Goal: Communication & Community: Participate in discussion

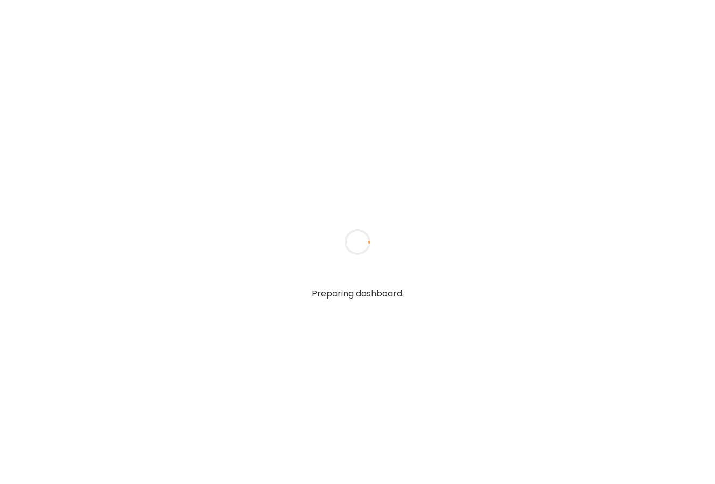
type input "**********"
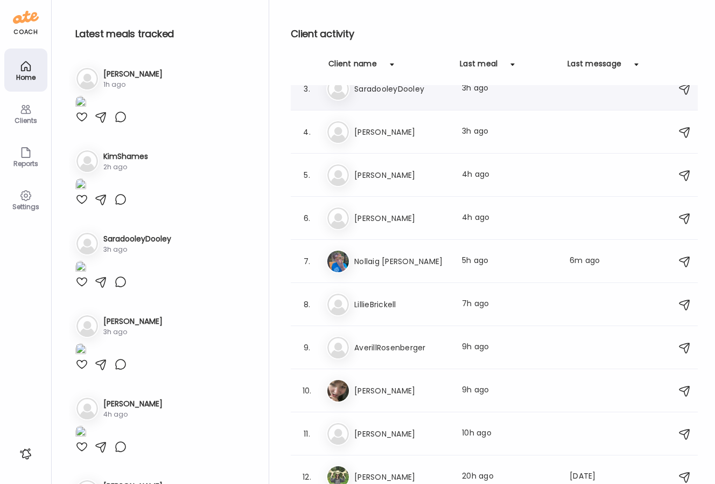
scroll to position [97, 0]
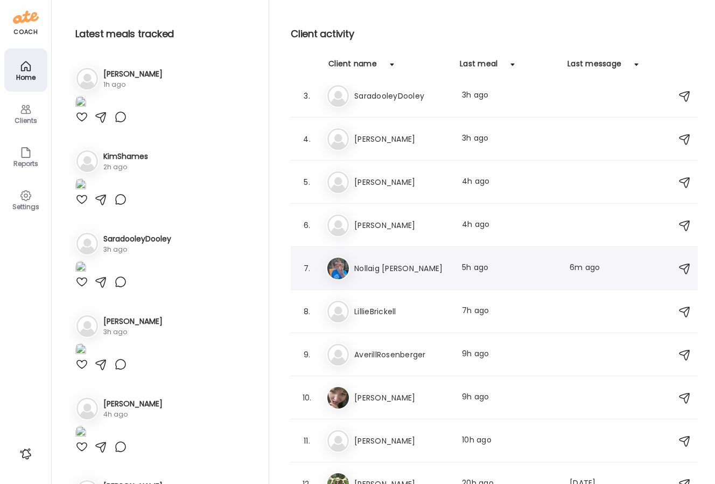
type input "**********"
click at [408, 282] on div "7. No Nollaig [PERSON_NAME] Last meal: 5h ago Last message: 6m ago Hello, I do …" at bounding box center [494, 268] width 407 height 43
click at [408, 270] on h3 "Nollaig [PERSON_NAME]" at bounding box center [401, 268] width 95 height 13
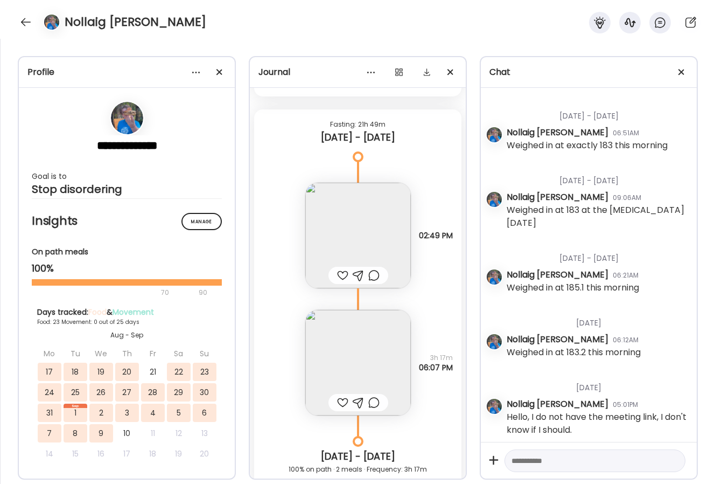
scroll to position [476, 0]
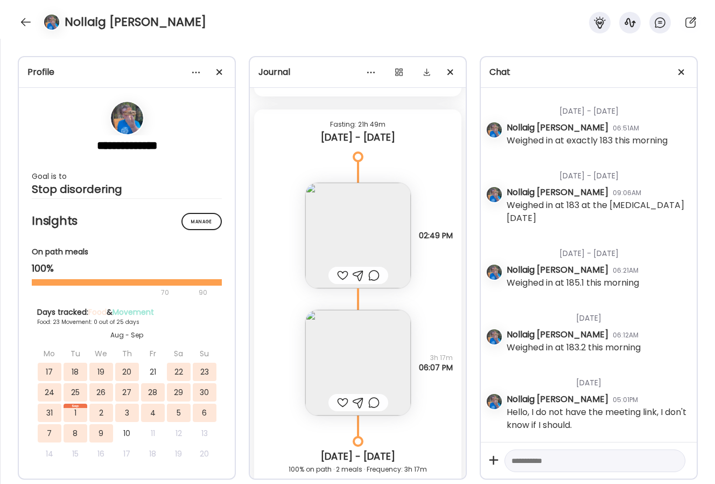
click at [569, 463] on textarea at bounding box center [586, 460] width 148 height 13
paste textarea "**********"
type textarea "**********"
click at [672, 462] on div at bounding box center [673, 460] width 15 height 15
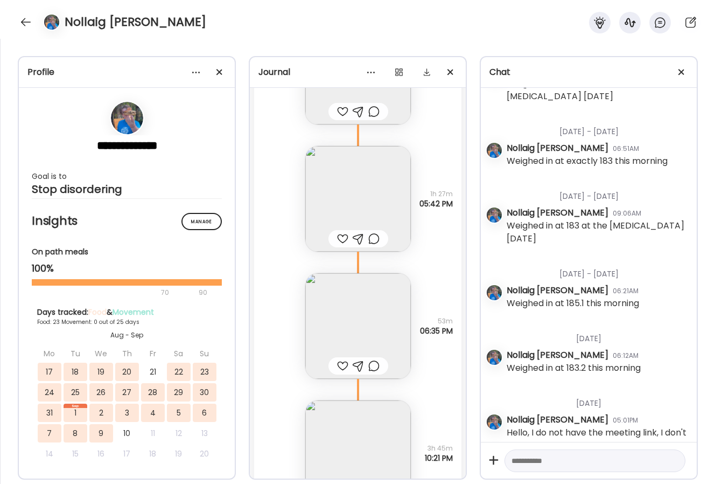
scroll to position [16941, 0]
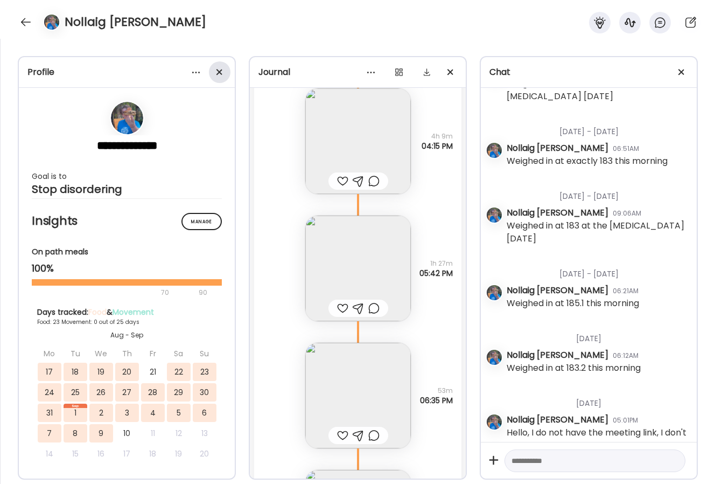
click at [221, 71] on div at bounding box center [220, 72] width 22 height 22
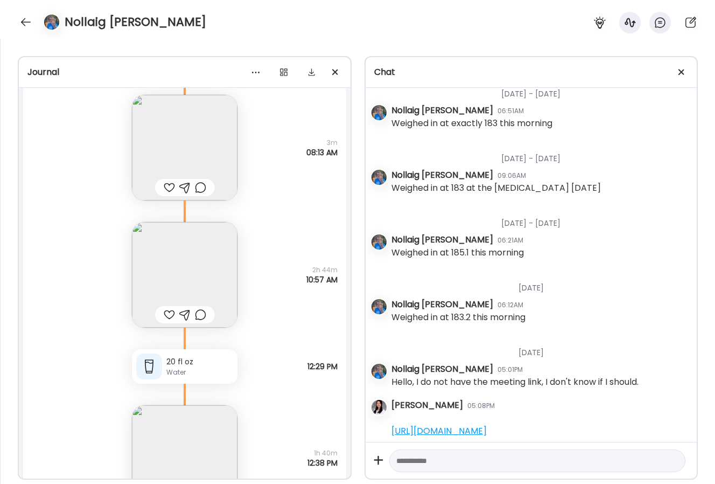
scroll to position [18729, 0]
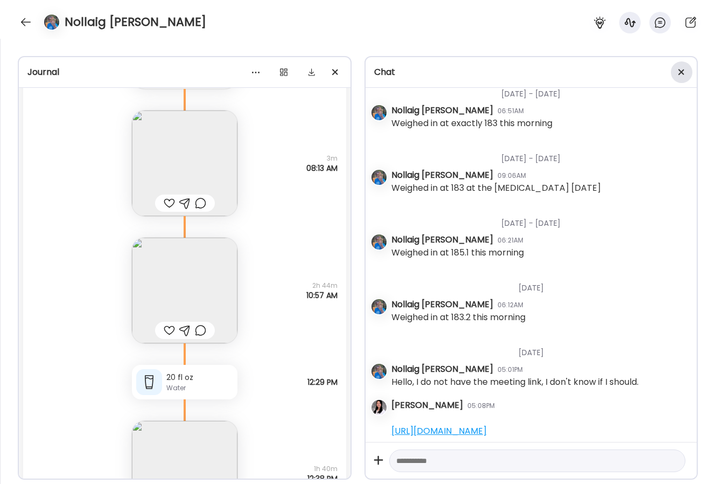
click at [685, 69] on div at bounding box center [682, 72] width 22 height 22
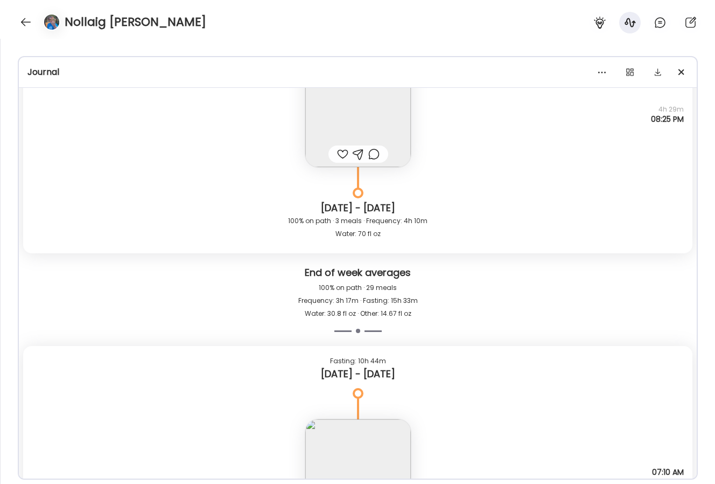
scroll to position [19853, 0]
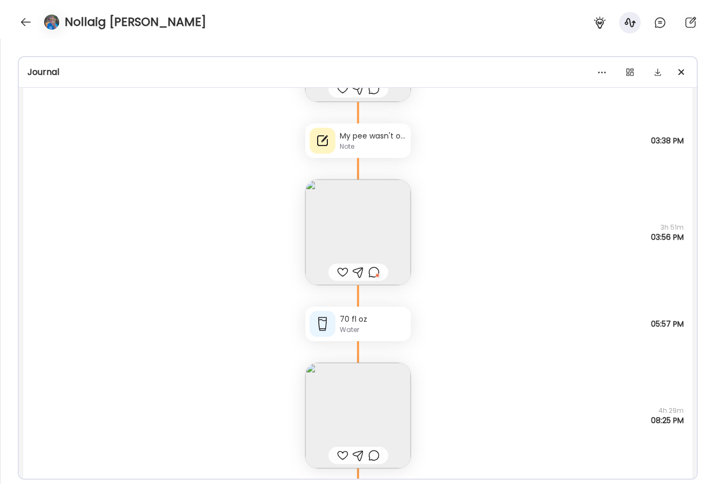
click at [373, 273] on div at bounding box center [373, 272] width 11 height 13
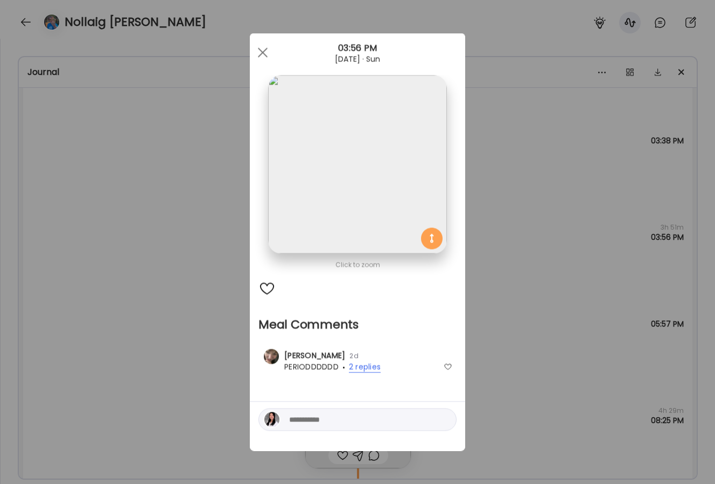
click at [362, 366] on span "2 replies" at bounding box center [365, 366] width 32 height 11
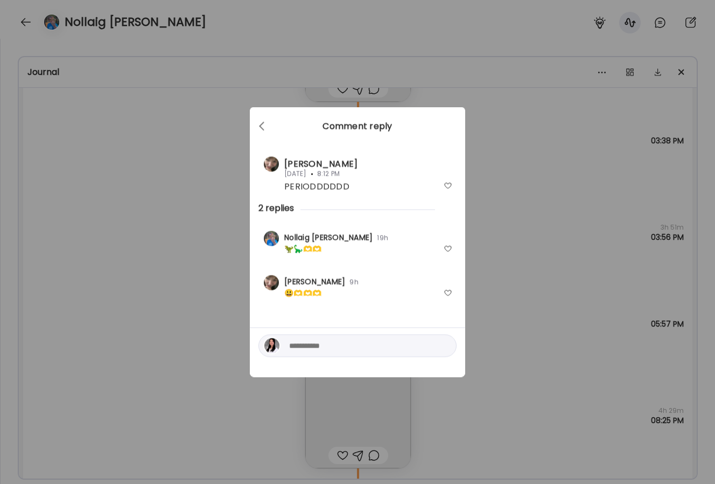
click at [526, 287] on div "Ate Coach Dashboard Wahoo! It’s official Take a moment to set up your Coach Pro…" at bounding box center [357, 242] width 715 height 484
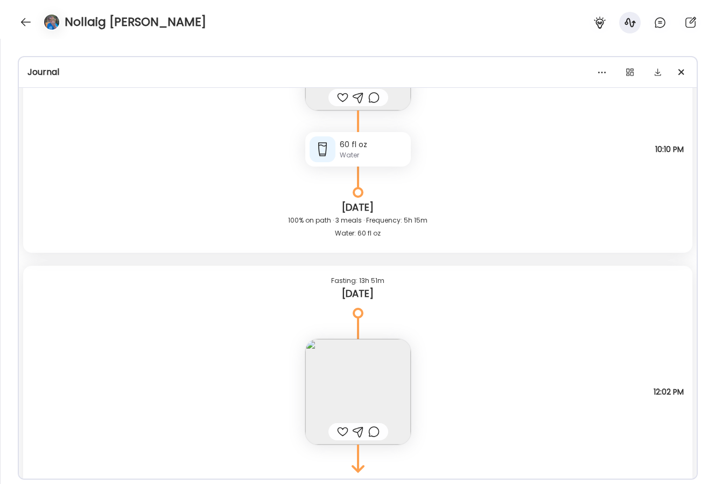
scroll to position [21398, 0]
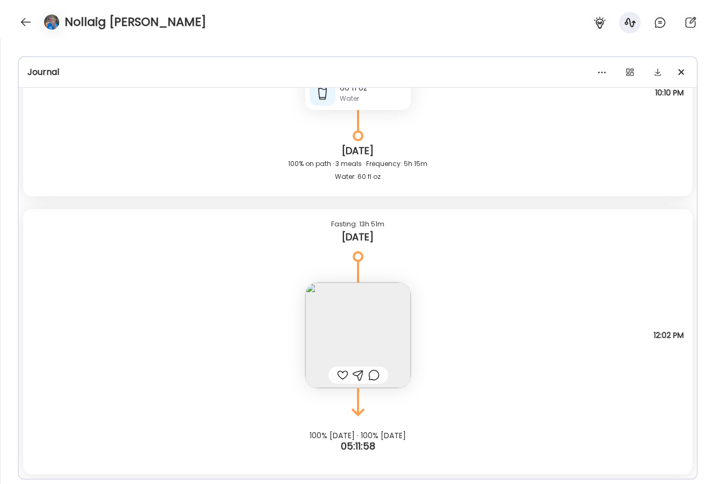
click at [378, 329] on img at bounding box center [358, 335] width 106 height 106
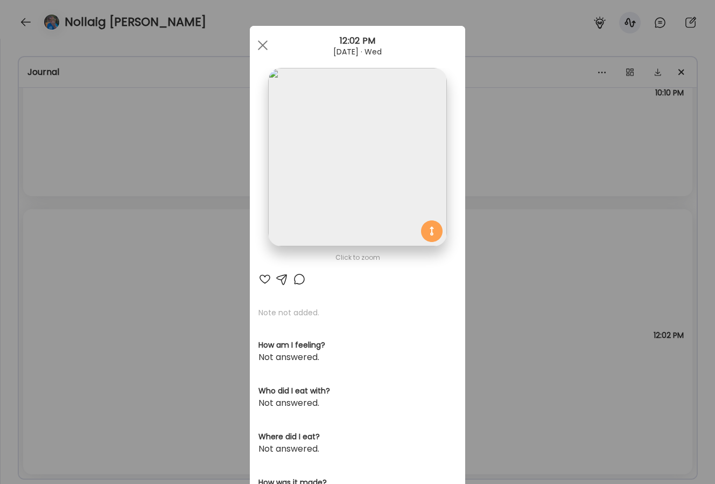
click at [490, 309] on div "Ate Coach Dashboard Wahoo! It’s official Take a moment to set up your Coach Pro…" at bounding box center [357, 242] width 715 height 484
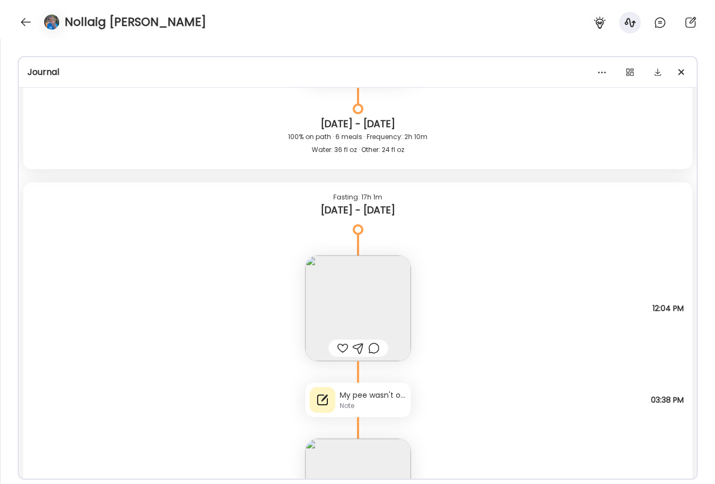
scroll to position [19559, 0]
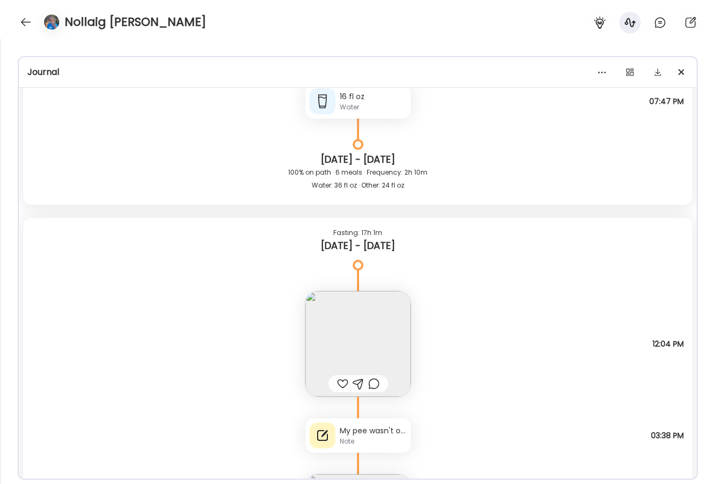
click at [386, 311] on img at bounding box center [358, 344] width 106 height 106
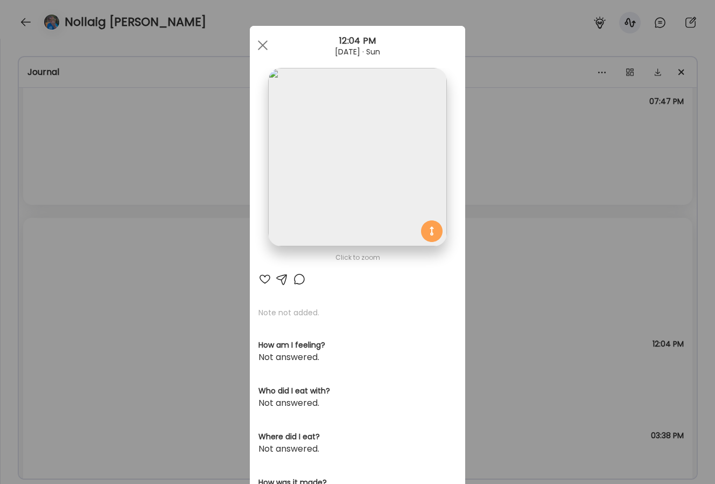
click at [493, 283] on div "Ate Coach Dashboard Wahoo! It’s official Take a moment to set up your Coach Pro…" at bounding box center [357, 242] width 715 height 484
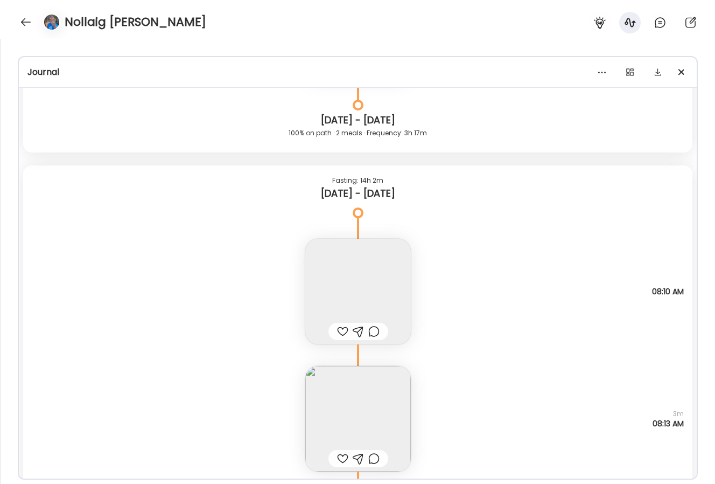
scroll to position [18454, 0]
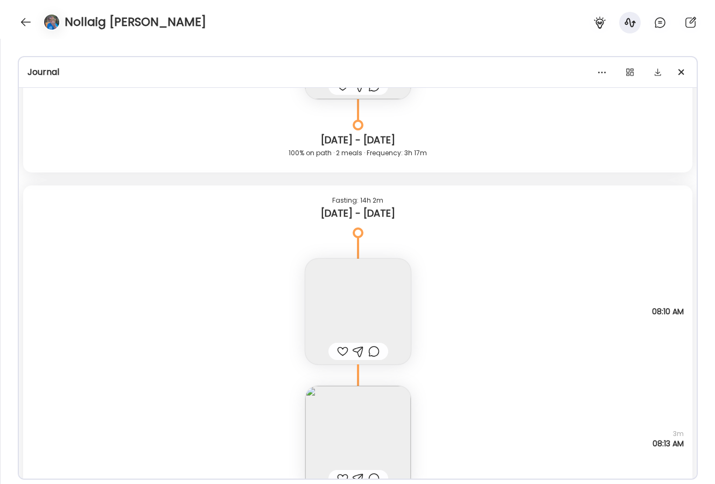
click at [381, 287] on img at bounding box center [358, 312] width 106 height 106
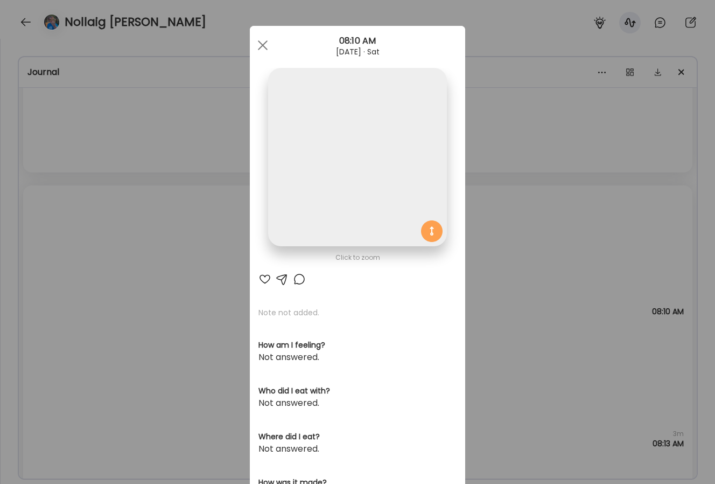
click at [504, 273] on div "Ate Coach Dashboard Wahoo! It’s official Take a moment to set up your Coach Pro…" at bounding box center [357, 242] width 715 height 484
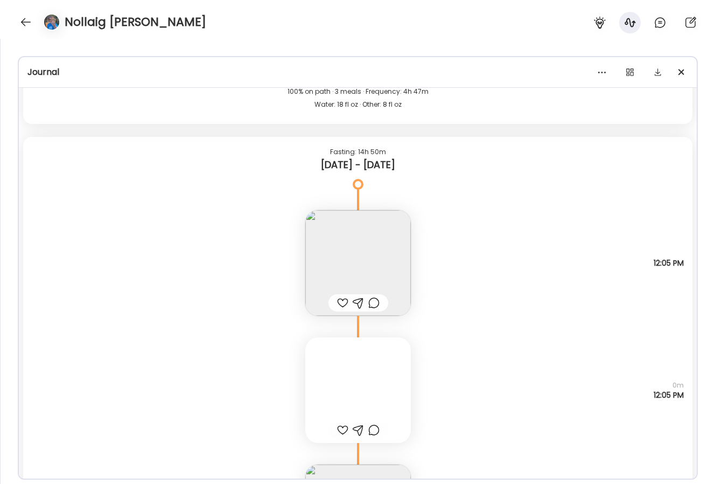
scroll to position [16567, 0]
click at [386, 257] on img at bounding box center [358, 261] width 106 height 106
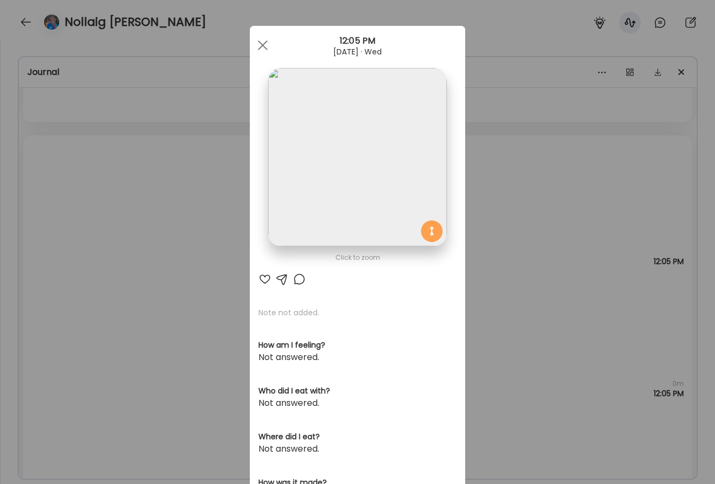
click at [505, 251] on div "Ate Coach Dashboard Wahoo! It’s official Take a moment to set up your Coach Pro…" at bounding box center [357, 242] width 715 height 484
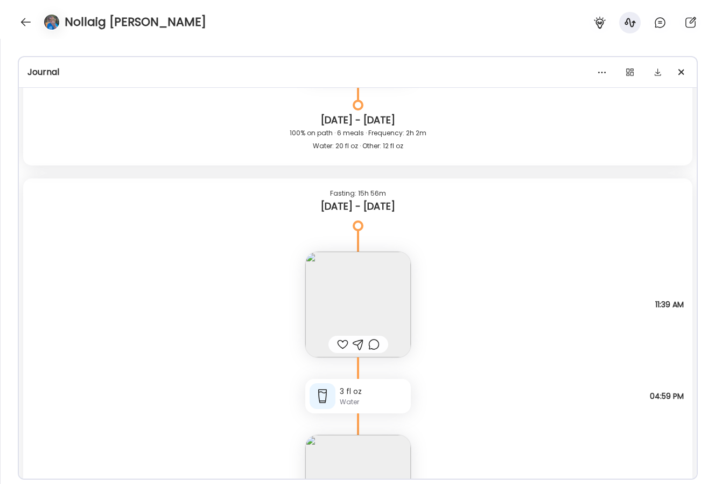
scroll to position [15794, 0]
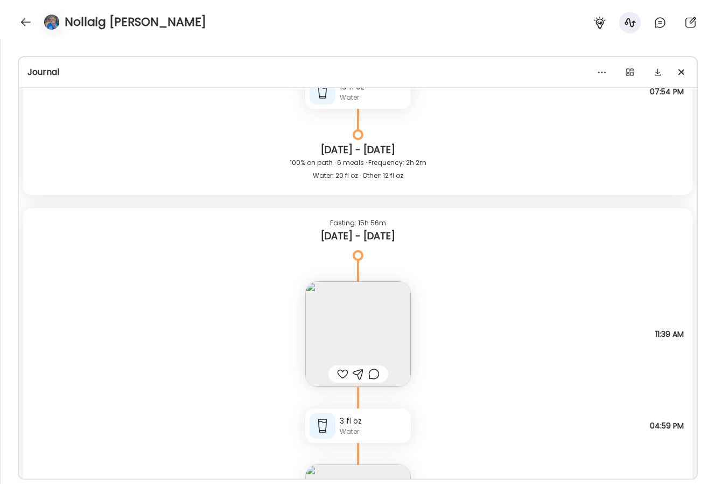
click at [368, 309] on img at bounding box center [358, 334] width 106 height 106
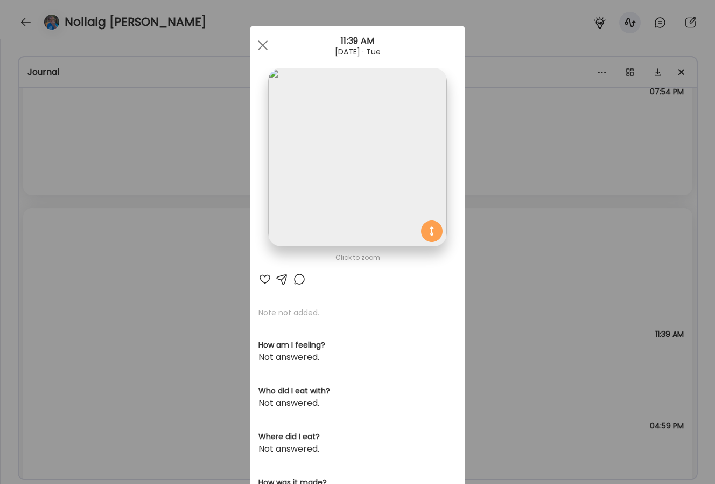
click at [499, 245] on div "Ate Coach Dashboard Wahoo! It’s official Take a moment to set up your Coach Pro…" at bounding box center [357, 242] width 715 height 484
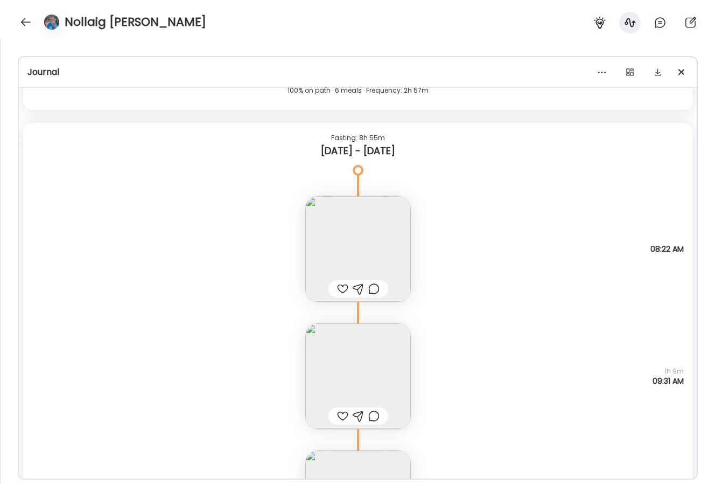
scroll to position [13788, 0]
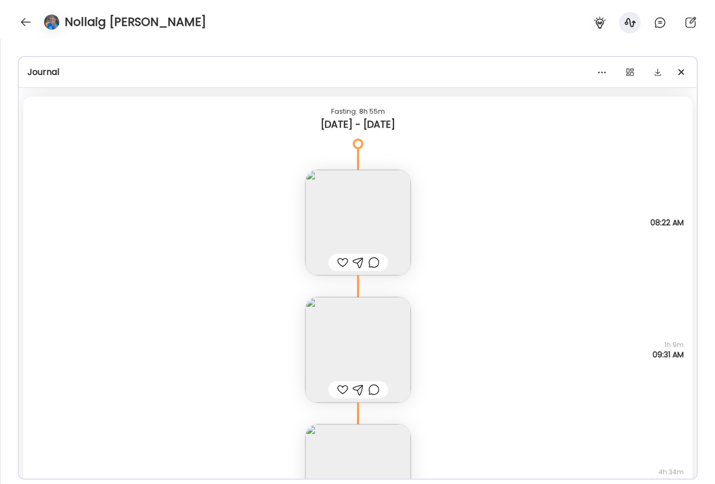
click at [384, 206] on img at bounding box center [358, 223] width 106 height 106
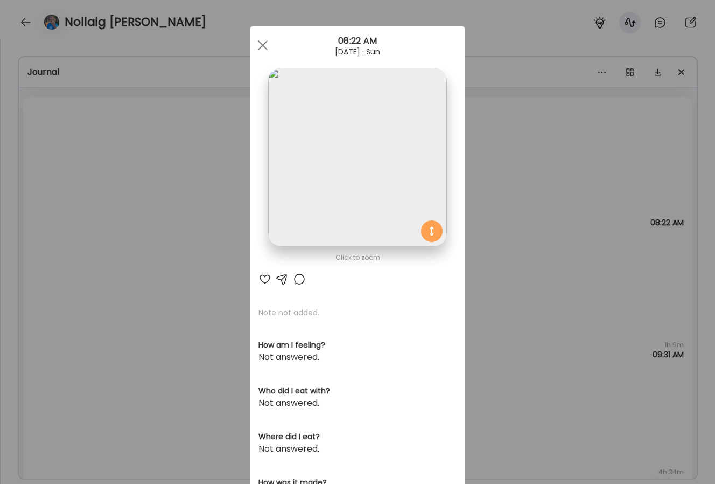
click at [524, 180] on div "Ate Coach Dashboard Wahoo! It’s official Take a moment to set up your Coach Pro…" at bounding box center [357, 242] width 715 height 484
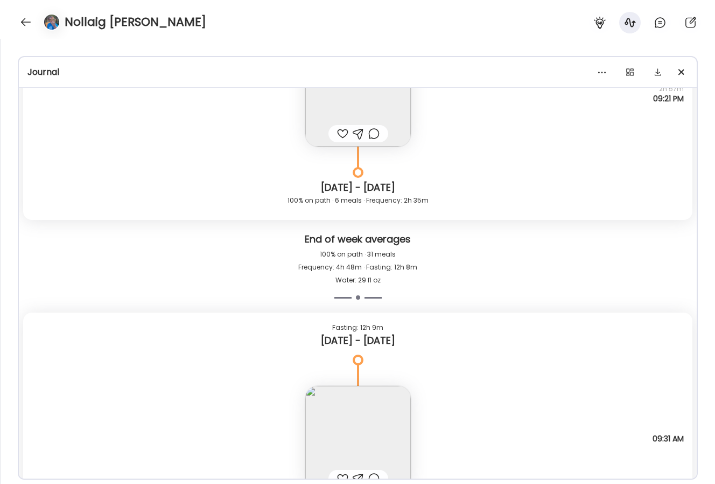
scroll to position [14705, 0]
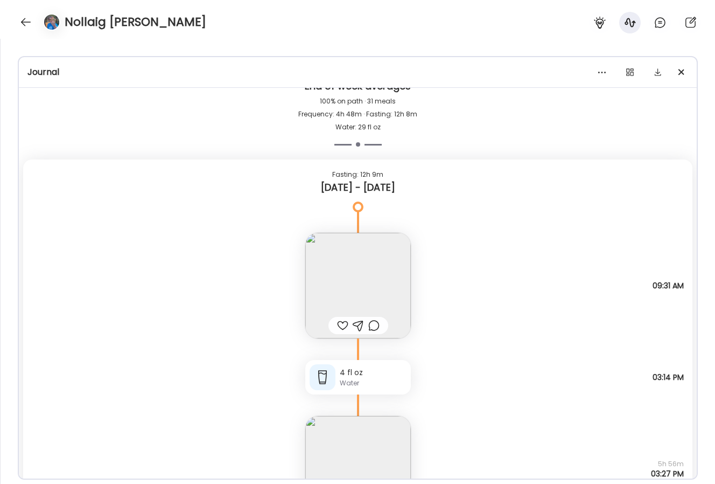
click at [380, 263] on img at bounding box center [358, 286] width 106 height 106
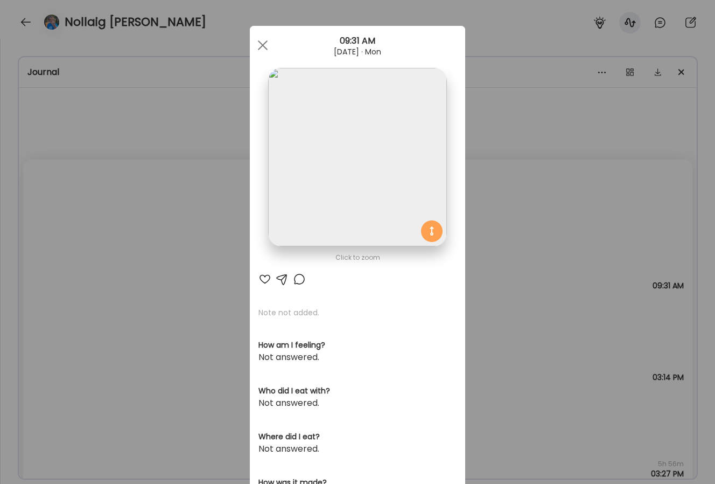
click at [389, 175] on img at bounding box center [357, 157] width 178 height 178
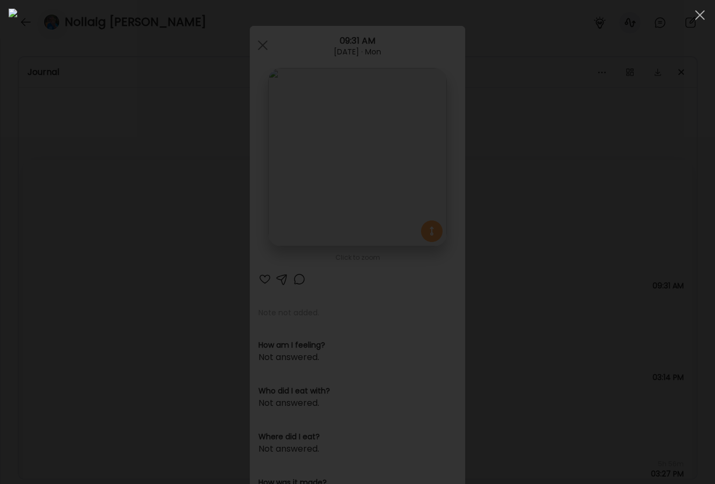
click at [75, 217] on div at bounding box center [358, 242] width 698 height 466
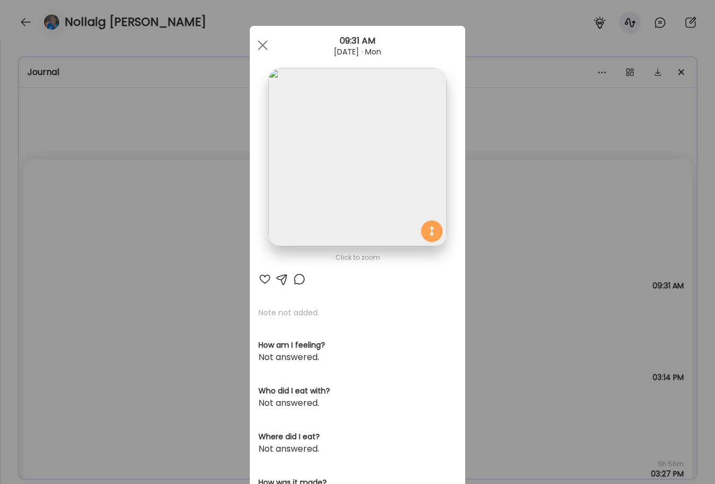
click at [528, 144] on div "Ate Coach Dashboard Wahoo! It’s official Take a moment to set up your Coach Pro…" at bounding box center [357, 242] width 715 height 484
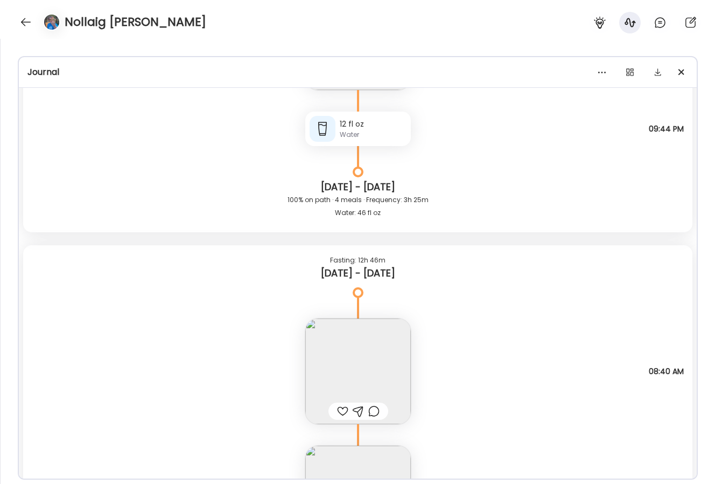
scroll to position [12871, 0]
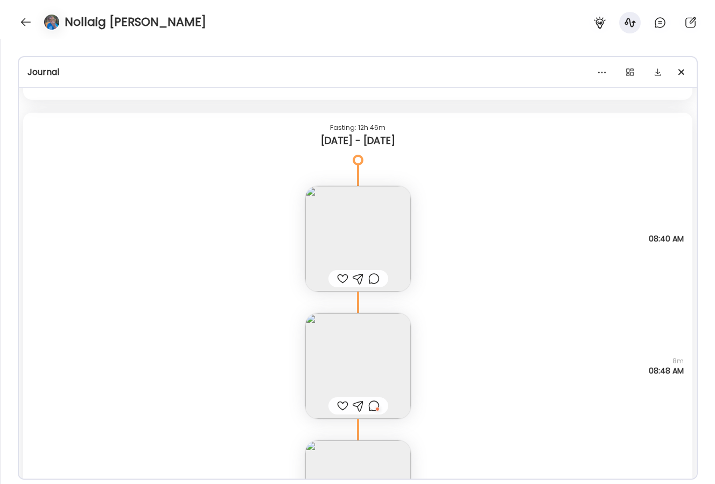
click at [367, 239] on img at bounding box center [358, 239] width 106 height 106
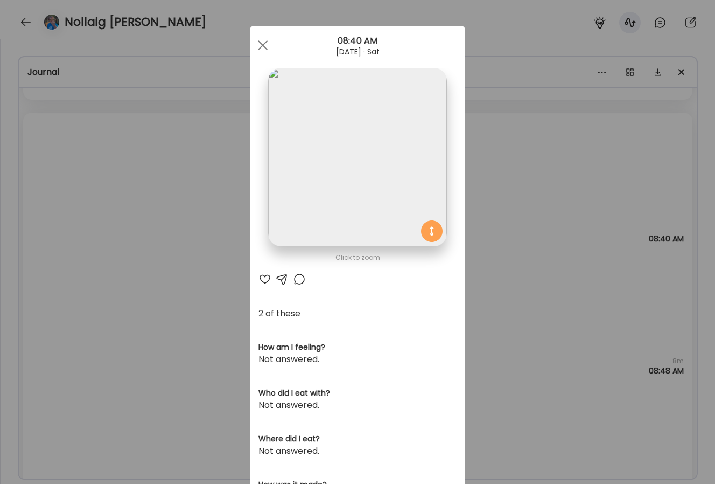
click at [400, 123] on img at bounding box center [357, 157] width 178 height 178
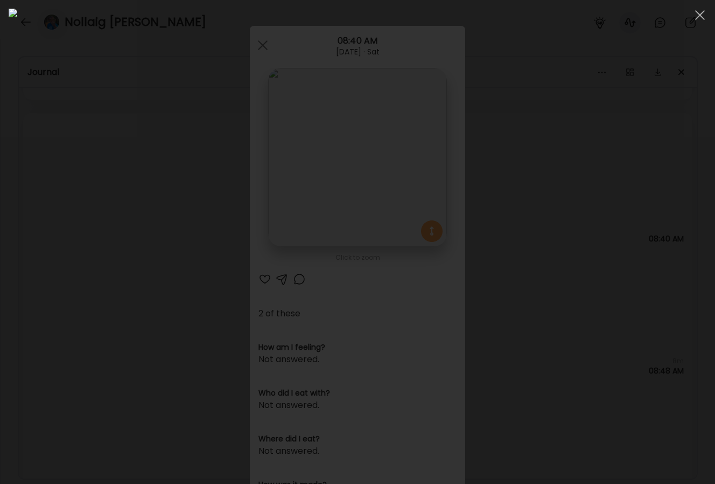
click at [626, 194] on div at bounding box center [358, 242] width 698 height 466
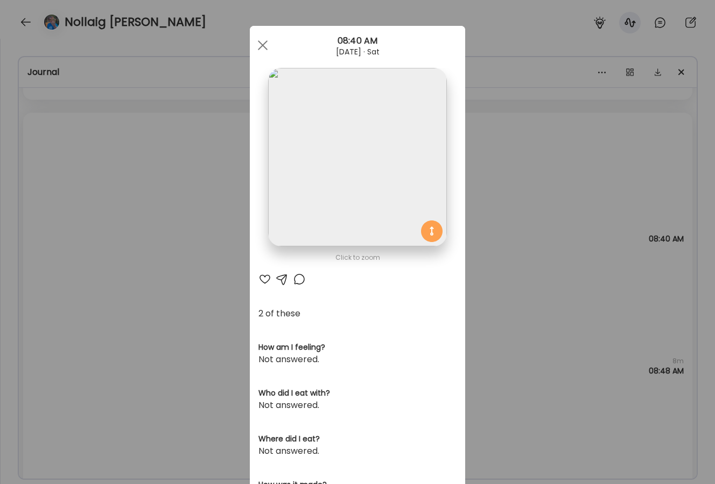
click at [533, 194] on div "Ate Coach Dashboard Wahoo! It’s official Take a moment to set up your Coach Pro…" at bounding box center [357, 242] width 715 height 484
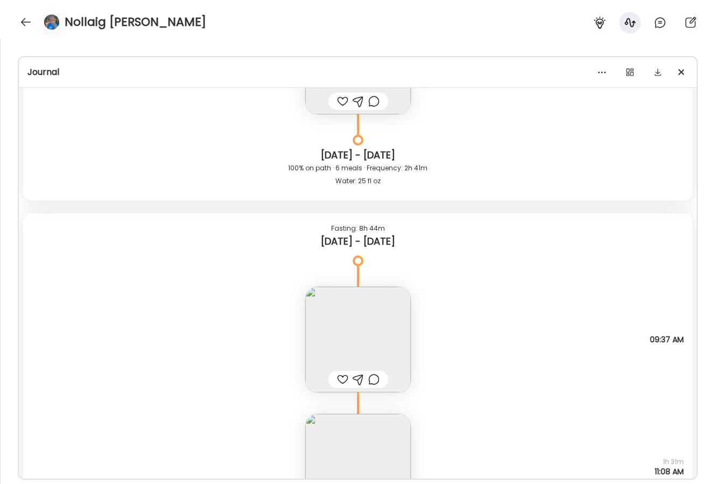
scroll to position [12003, 0]
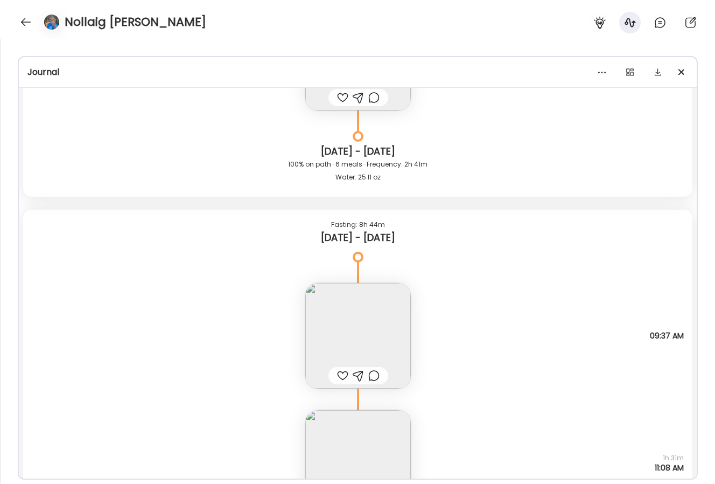
click at [370, 327] on img at bounding box center [358, 336] width 106 height 106
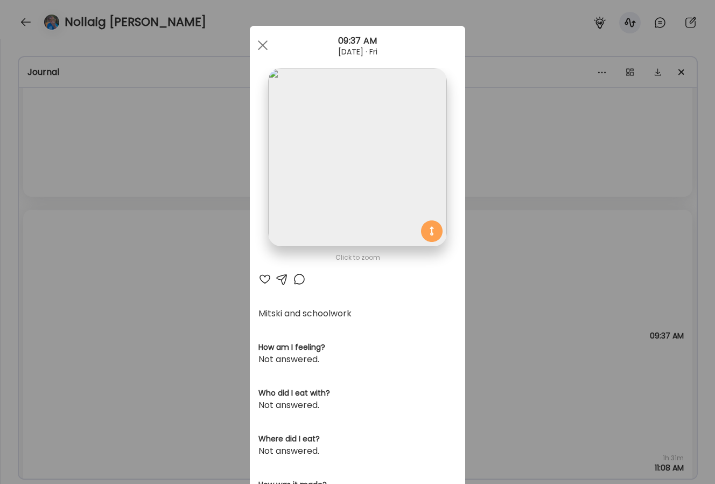
click at [522, 192] on div "Ate Coach Dashboard Wahoo! It’s official Take a moment to set up your Coach Pro…" at bounding box center [357, 242] width 715 height 484
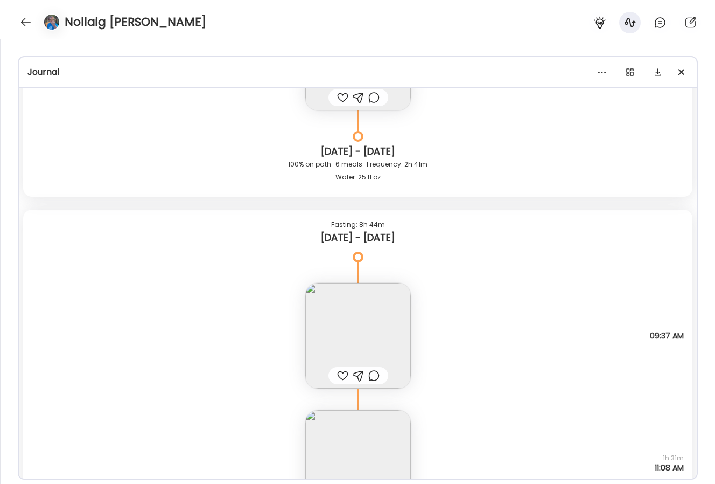
click at [399, 307] on img at bounding box center [358, 336] width 106 height 106
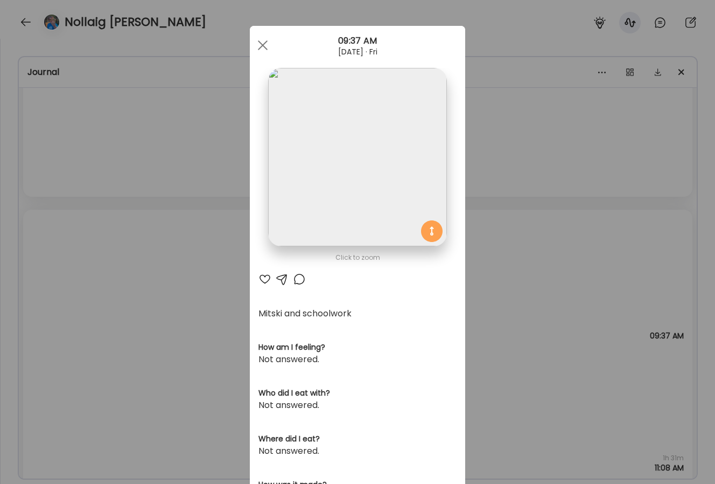
click at [560, 292] on div "Ate Coach Dashboard Wahoo! It’s official Take a moment to set up your Coach Pro…" at bounding box center [357, 242] width 715 height 484
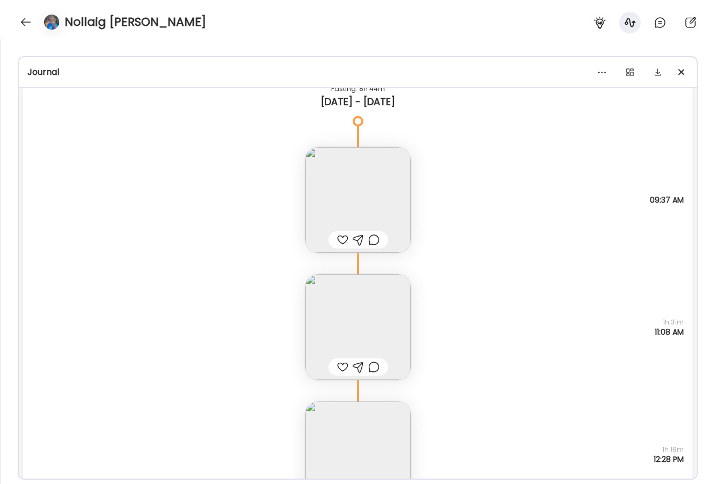
scroll to position [12153, 0]
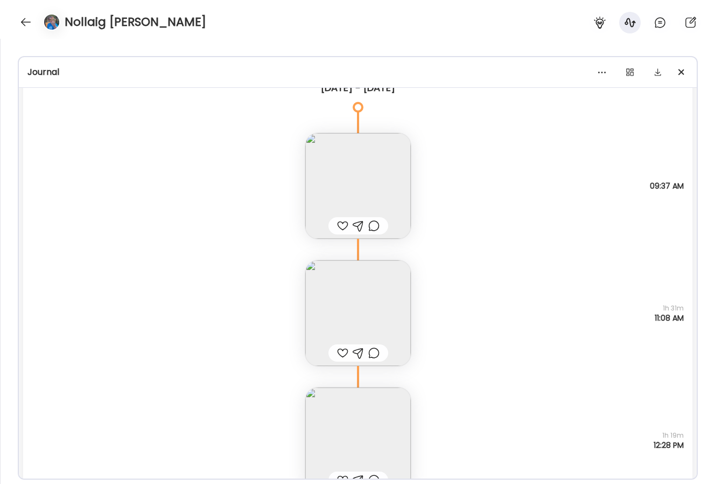
click at [376, 151] on img at bounding box center [358, 186] width 106 height 106
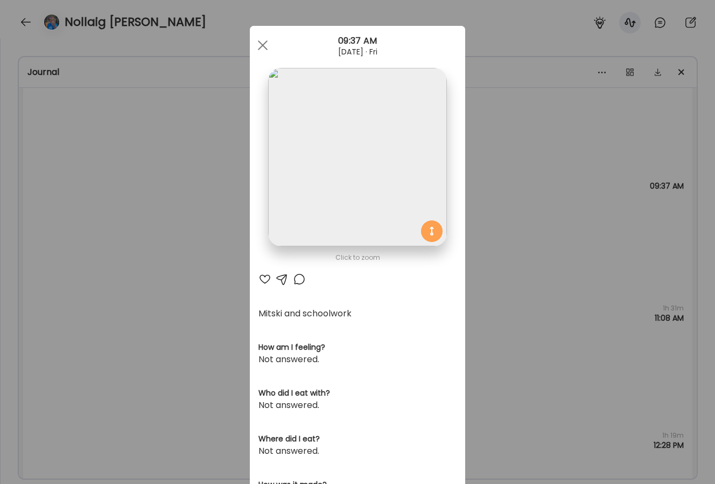
click at [616, 207] on div "Ate Coach Dashboard Wahoo! It’s official Take a moment to set up your Coach Pro…" at bounding box center [357, 242] width 715 height 484
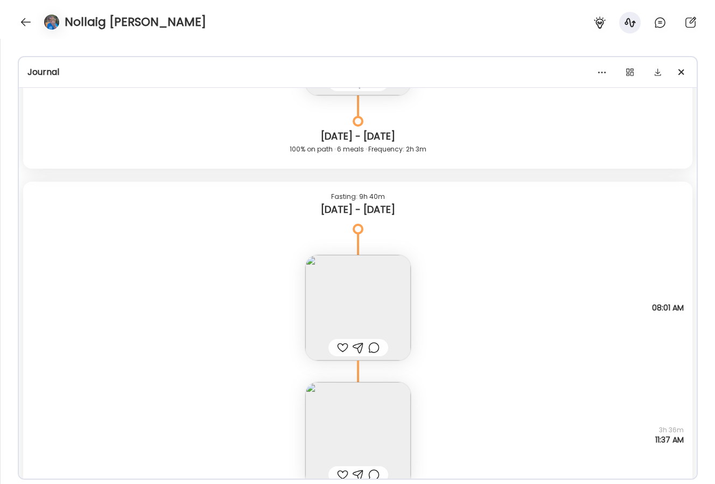
scroll to position [17464, 0]
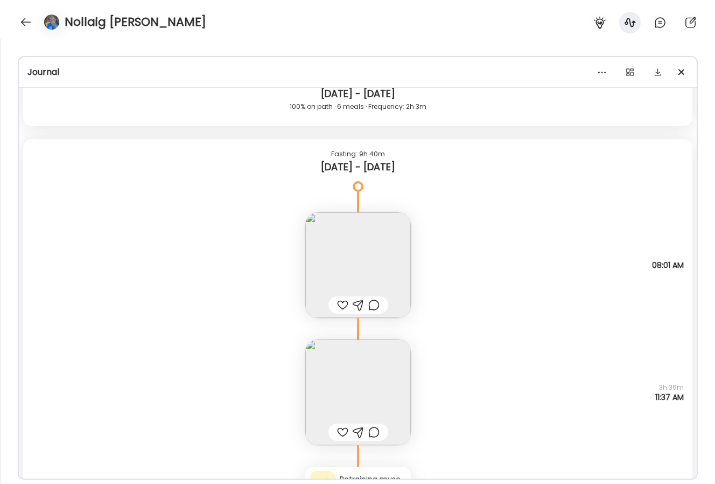
click at [376, 264] on img at bounding box center [358, 265] width 106 height 106
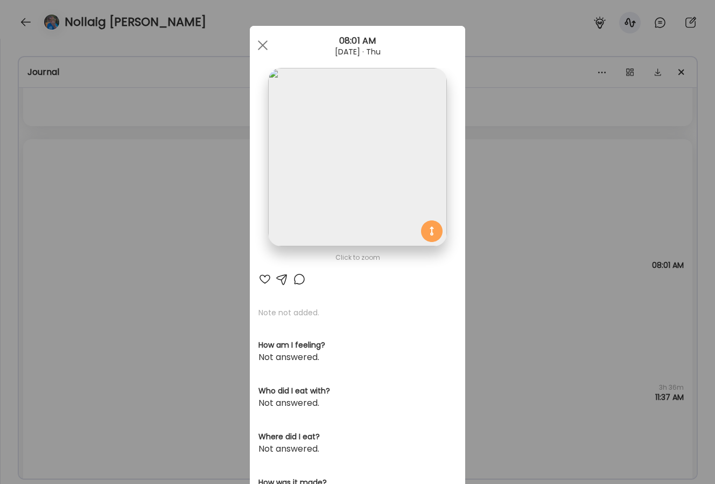
click at [367, 178] on img at bounding box center [357, 157] width 178 height 178
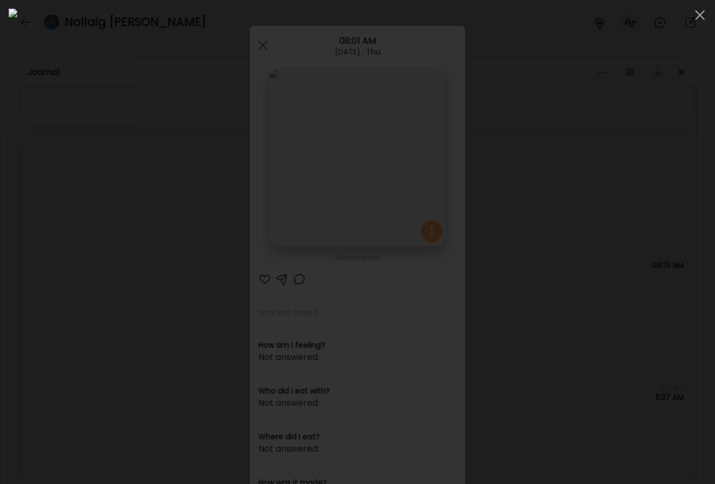
click at [626, 178] on div at bounding box center [358, 242] width 698 height 466
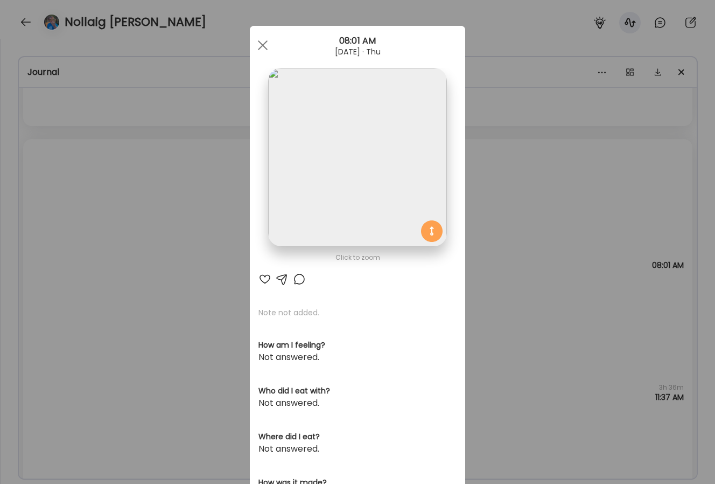
click at [526, 177] on div "Ate Coach Dashboard Wahoo! It’s official Take a moment to set up your Coach Pro…" at bounding box center [357, 242] width 715 height 484
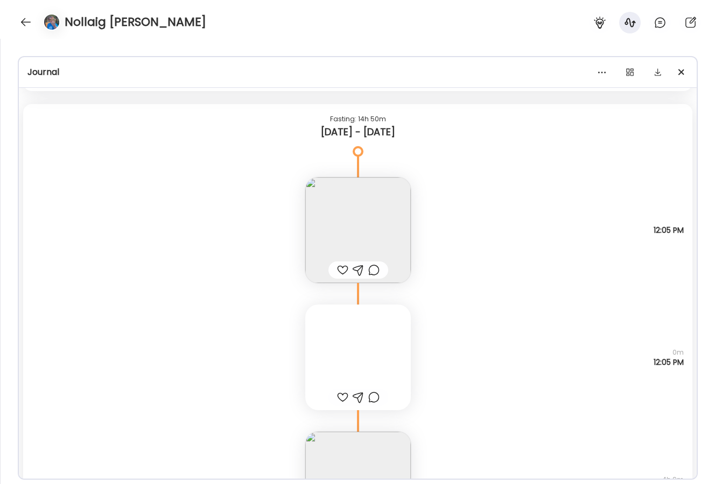
scroll to position [16512, 0]
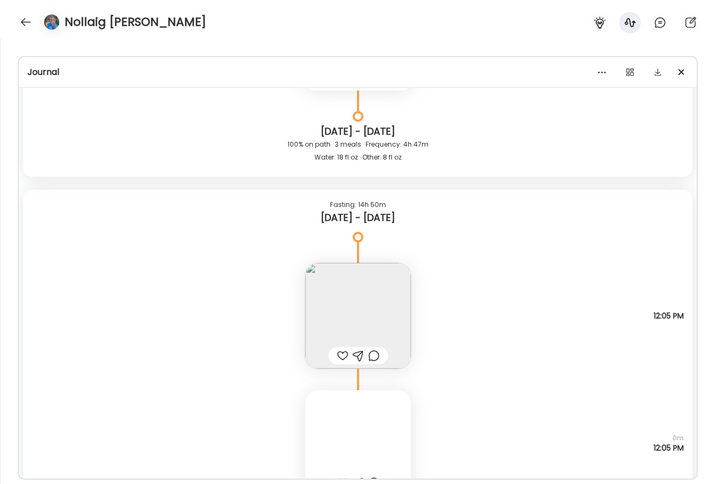
click at [390, 309] on img at bounding box center [358, 316] width 106 height 106
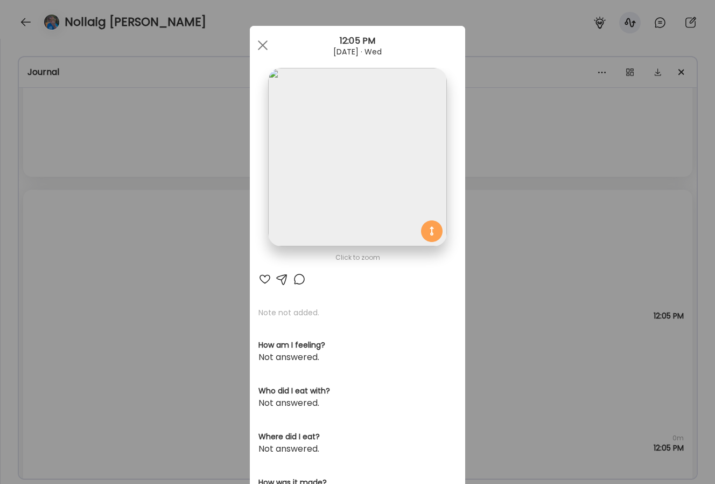
click at [525, 238] on div "Ate Coach Dashboard Wahoo! It’s official Take a moment to set up your Coach Pro…" at bounding box center [357, 242] width 715 height 484
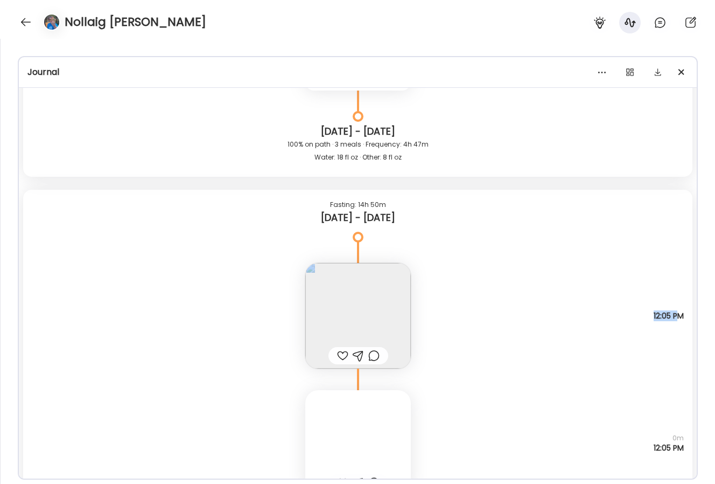
drag, startPoint x: 650, startPoint y: 314, endPoint x: 675, endPoint y: 316, distance: 25.4
click at [675, 317] on div "Note not added Questions not answered 12:05 PM" at bounding box center [357, 304] width 669 height 127
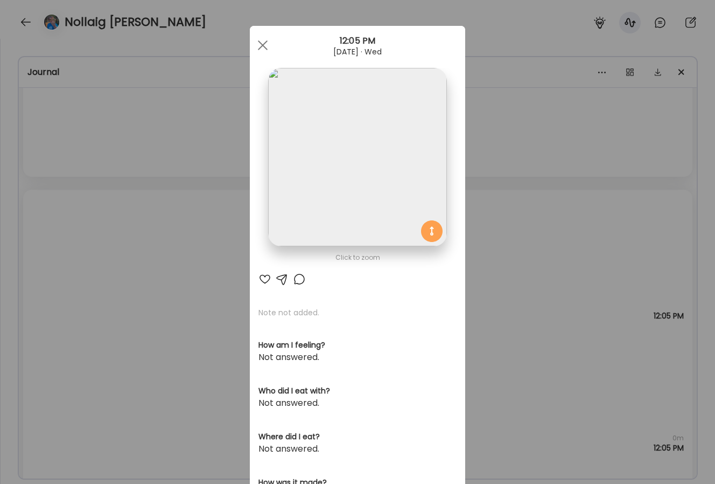
click at [503, 284] on div "Ate Coach Dashboard Wahoo! It’s official Take a moment to set up your Coach Pro…" at bounding box center [357, 242] width 715 height 484
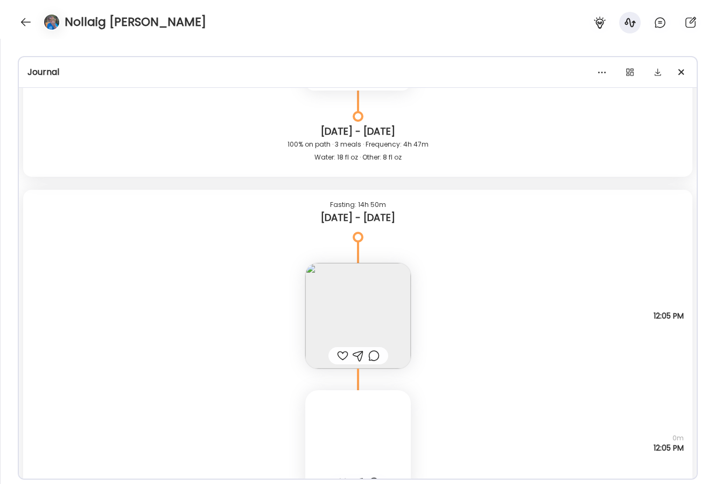
click at [385, 280] on img at bounding box center [358, 316] width 106 height 106
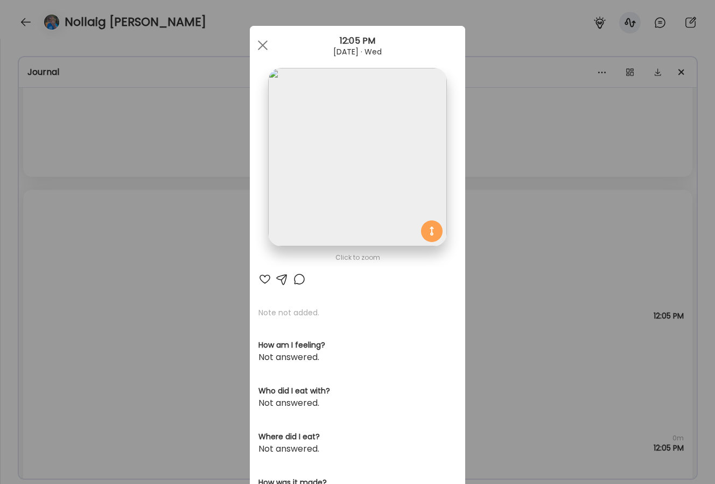
click at [573, 269] on div "Ate Coach Dashboard Wahoo! It’s official Take a moment to set up your Coach Pro…" at bounding box center [357, 242] width 715 height 484
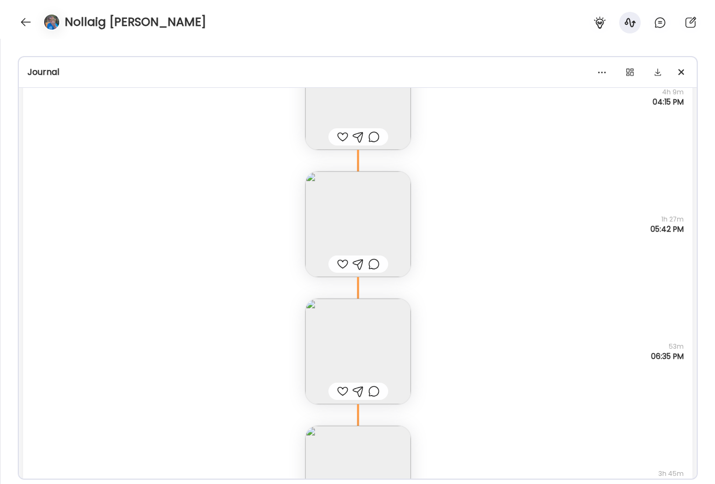
scroll to position [16978, 0]
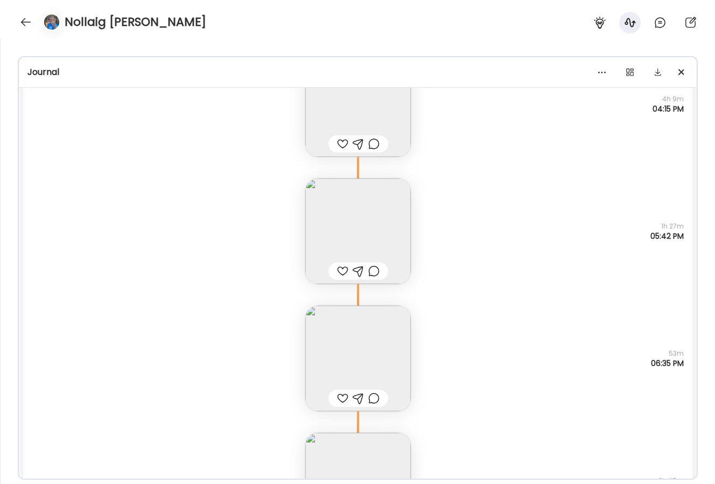
click at [388, 207] on img at bounding box center [358, 231] width 106 height 106
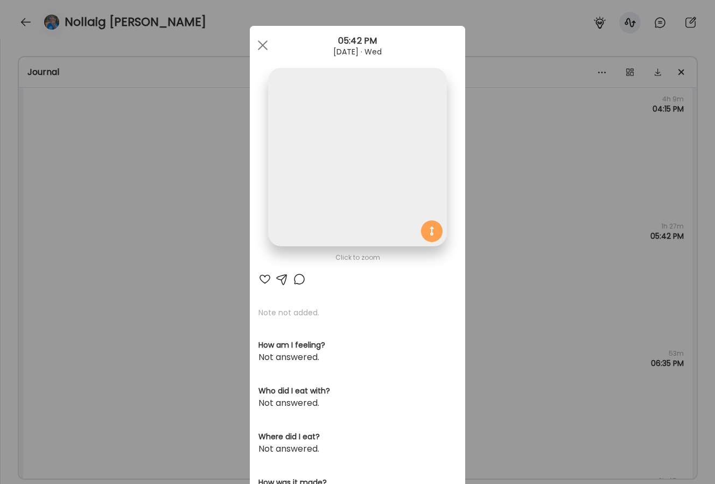
drag, startPoint x: 388, startPoint y: 207, endPoint x: 373, endPoint y: 217, distance: 17.9
click at [373, 217] on img at bounding box center [357, 157] width 178 height 178
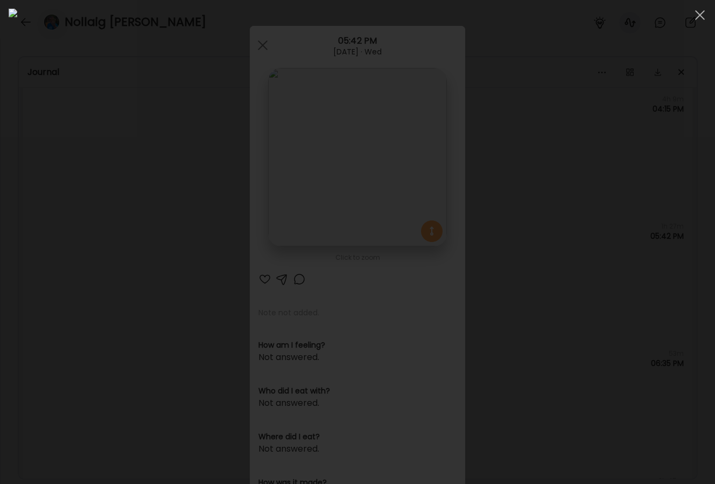
click at [559, 178] on img at bounding box center [358, 242] width 698 height 466
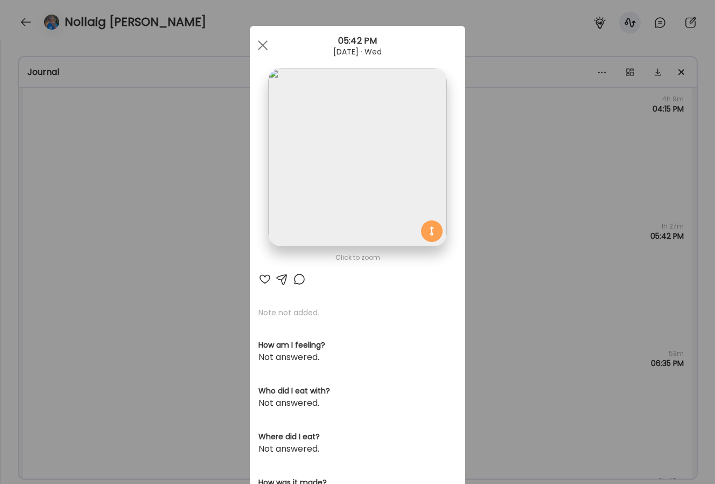
click at [423, 155] on img at bounding box center [357, 157] width 178 height 178
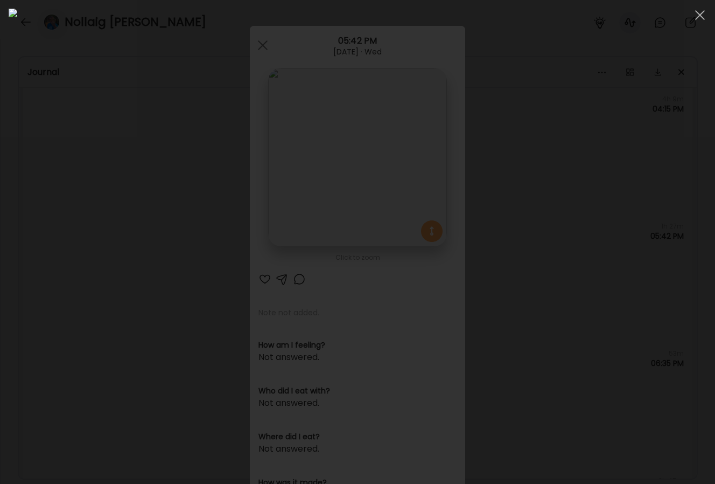
click at [618, 197] on div at bounding box center [358, 242] width 698 height 466
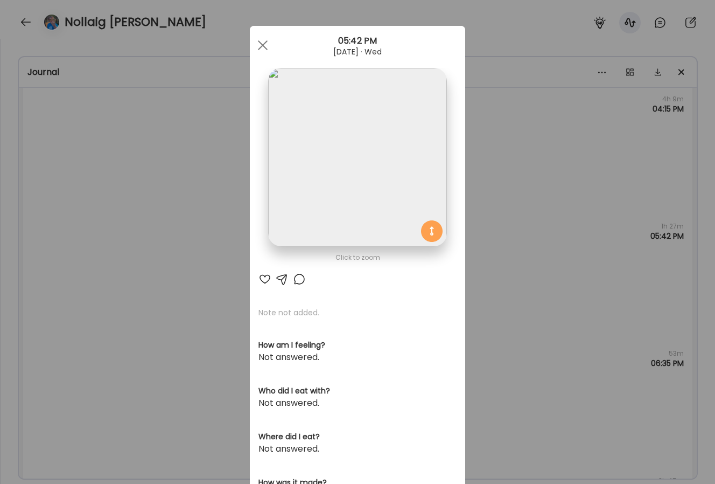
click at [521, 254] on div "Ate Coach Dashboard Wahoo! It’s official Take a moment to set up your Coach Pro…" at bounding box center [357, 242] width 715 height 484
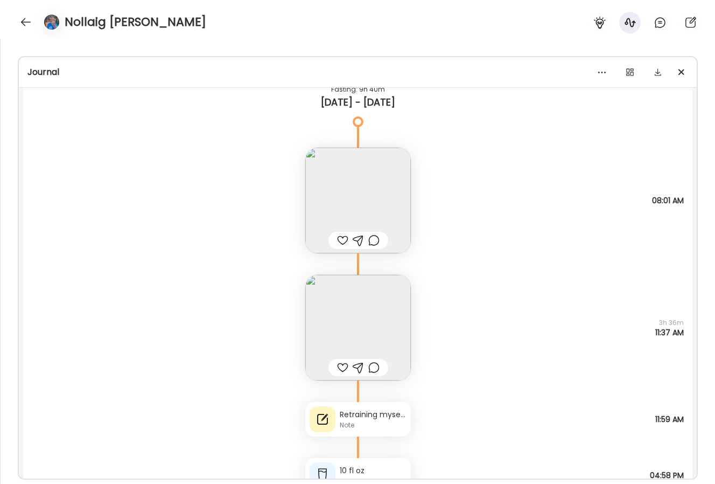
scroll to position [17546, 0]
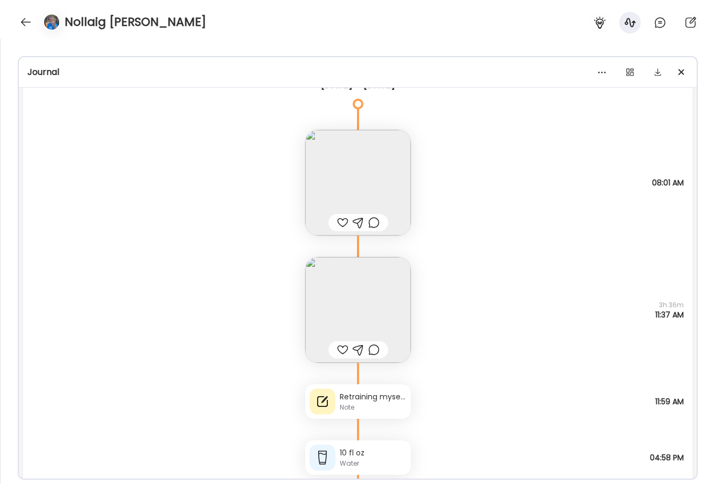
click at [368, 303] on img at bounding box center [358, 310] width 106 height 106
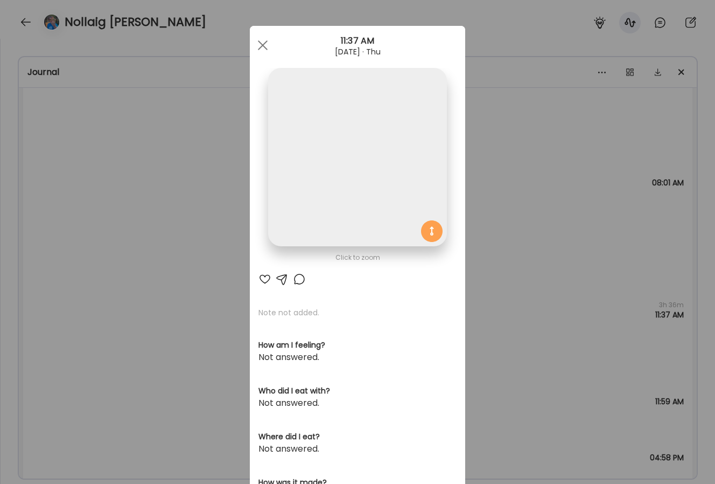
click at [386, 149] on img at bounding box center [357, 157] width 178 height 178
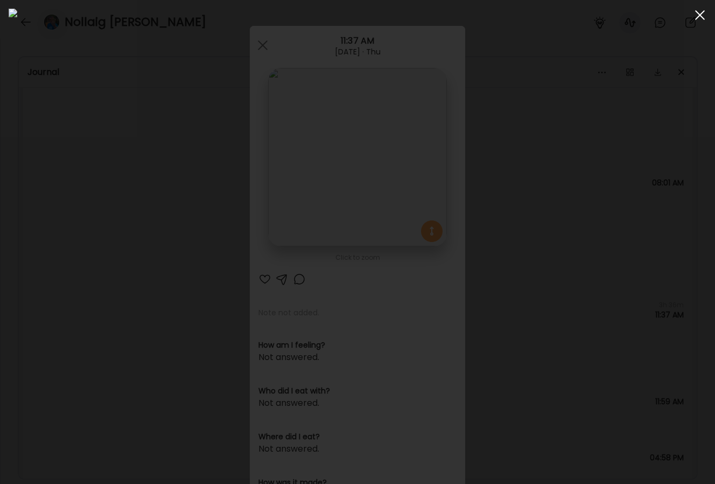
click at [697, 17] on span at bounding box center [700, 15] width 10 height 10
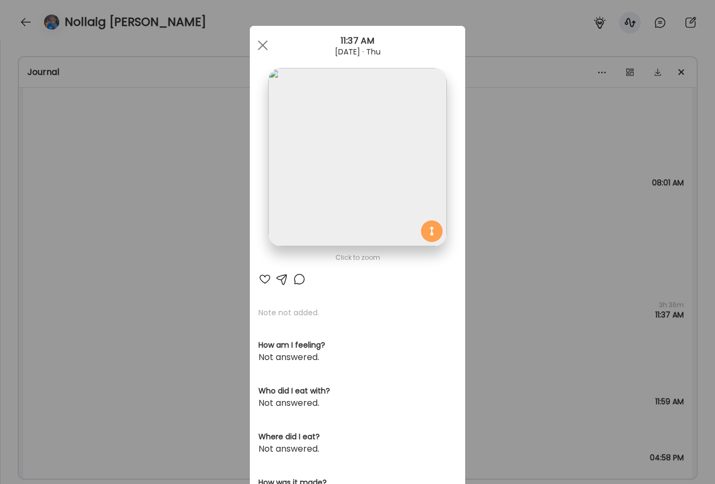
click at [541, 167] on div "Ate Coach Dashboard Wahoo! It’s official Take a moment to set up your Coach Pro…" at bounding box center [357, 242] width 715 height 484
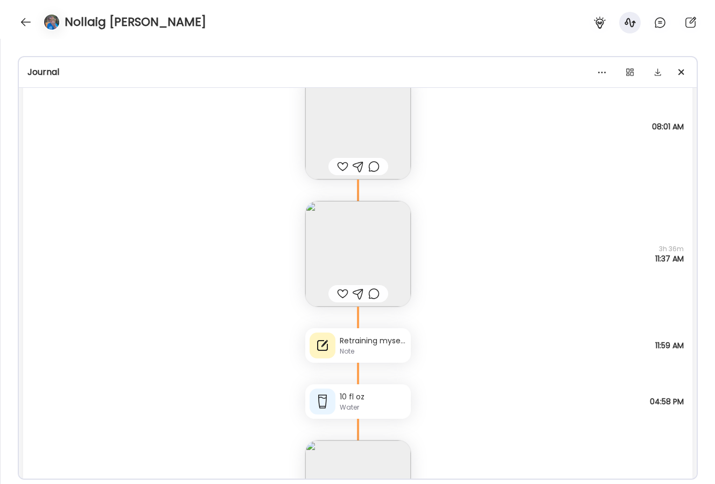
scroll to position [17620, 0]
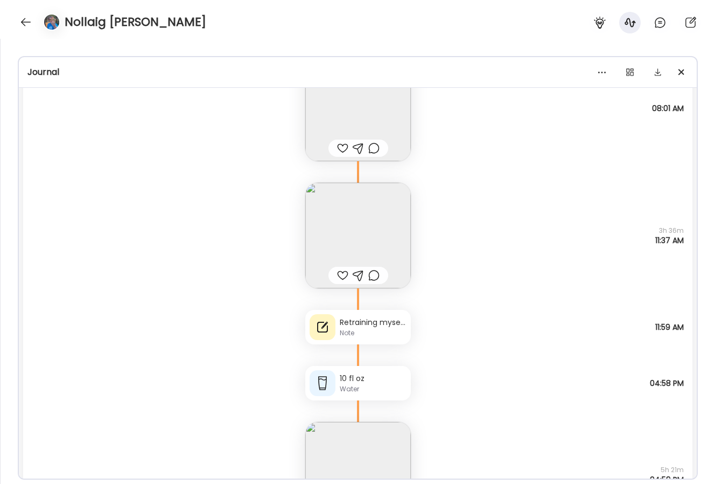
click at [384, 332] on div "Note" at bounding box center [373, 333] width 67 height 10
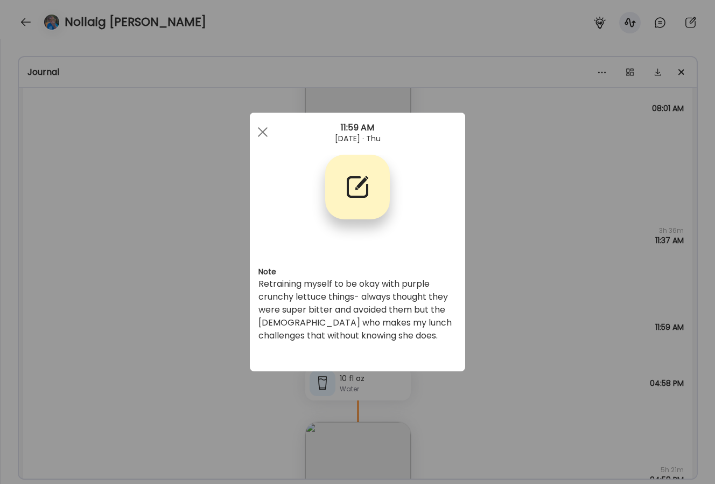
click at [659, 258] on div "Ate Coach Dashboard Wahoo! It’s official Take a moment to set up your Coach Pro…" at bounding box center [357, 242] width 715 height 484
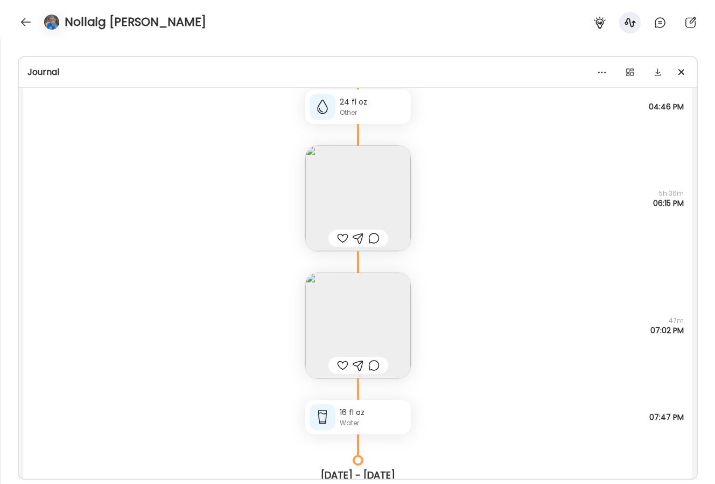
scroll to position [18964, 0]
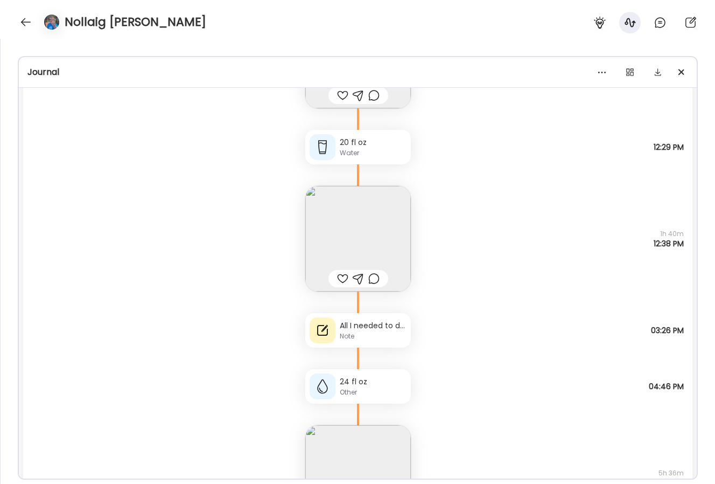
click at [371, 324] on div "All I needed to do was listen to Radiohead I'm going to drink water now" at bounding box center [373, 325] width 67 height 11
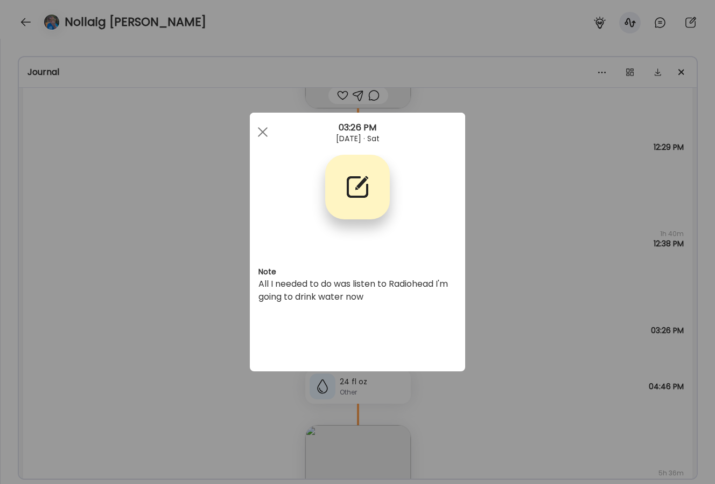
click at [501, 276] on div "Ate Coach Dashboard Wahoo! It’s official Take a moment to set up your Coach Pro…" at bounding box center [357, 242] width 715 height 484
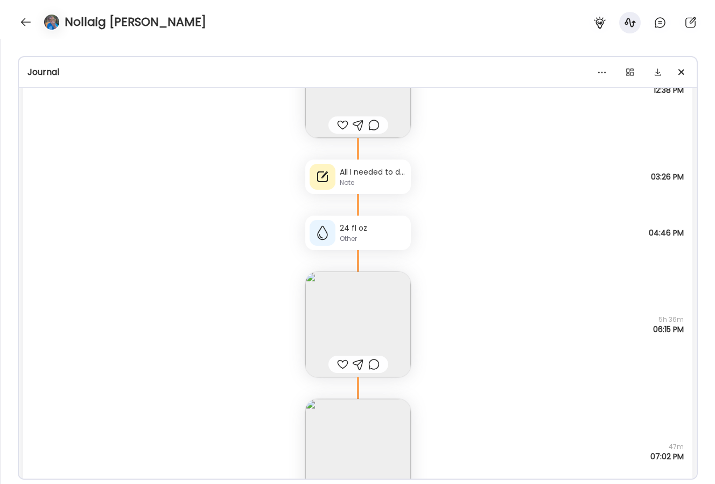
scroll to position [19024, 0]
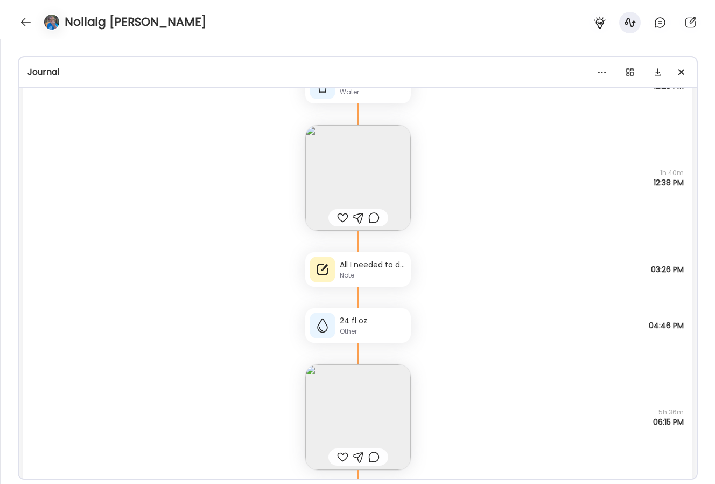
click at [369, 266] on div "All I needed to do was listen to Radiohead I'm going to drink water now" at bounding box center [373, 264] width 67 height 11
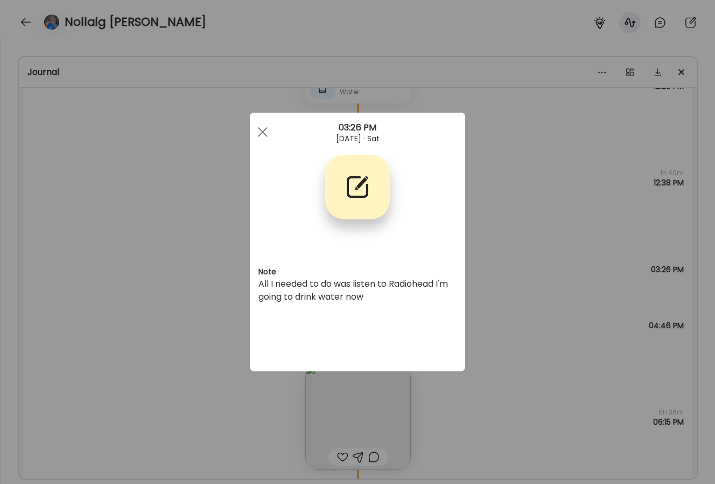
click at [566, 185] on div "Ate Coach Dashboard Wahoo! It’s official Take a moment to set up your Coach Pro…" at bounding box center [357, 242] width 715 height 484
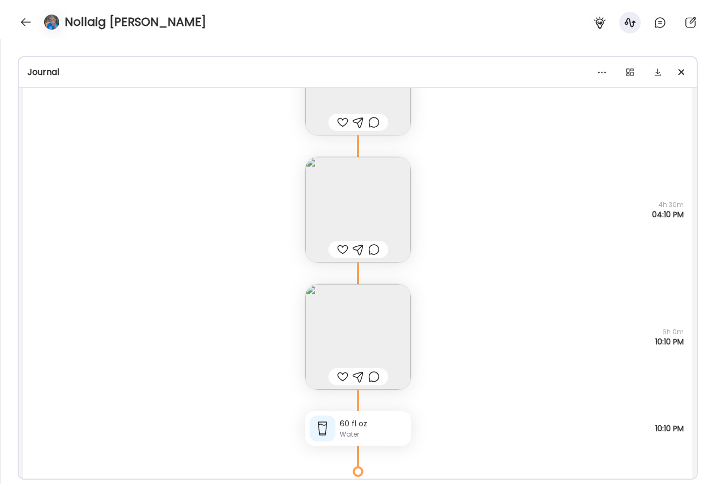
scroll to position [20888, 0]
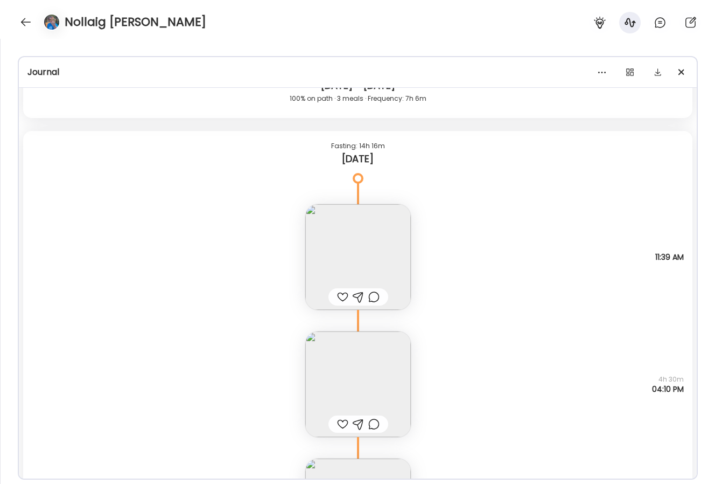
click at [344, 257] on img at bounding box center [358, 257] width 106 height 106
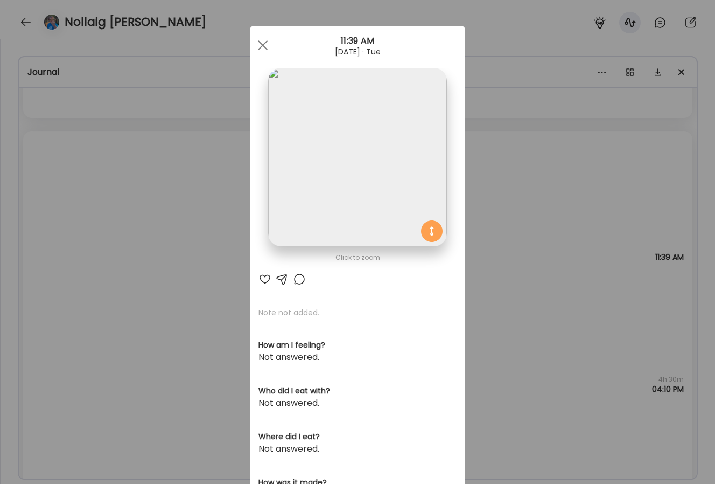
click at [533, 179] on div "Ate Coach Dashboard Wahoo! It’s official Take a moment to set up your Coach Pro…" at bounding box center [357, 242] width 715 height 484
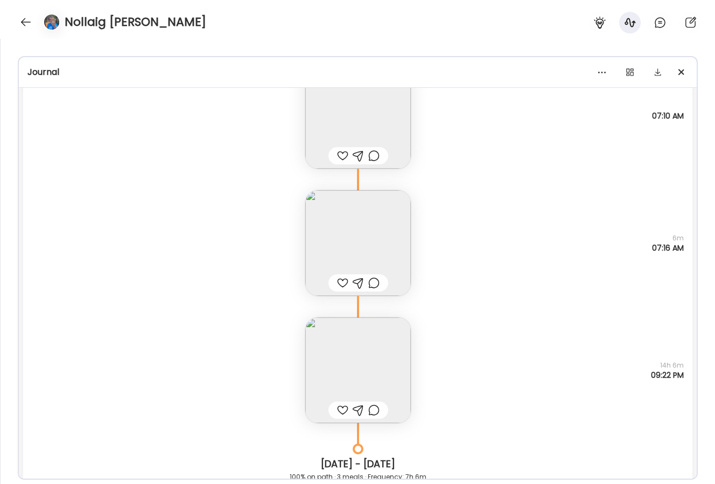
scroll to position [20474, 0]
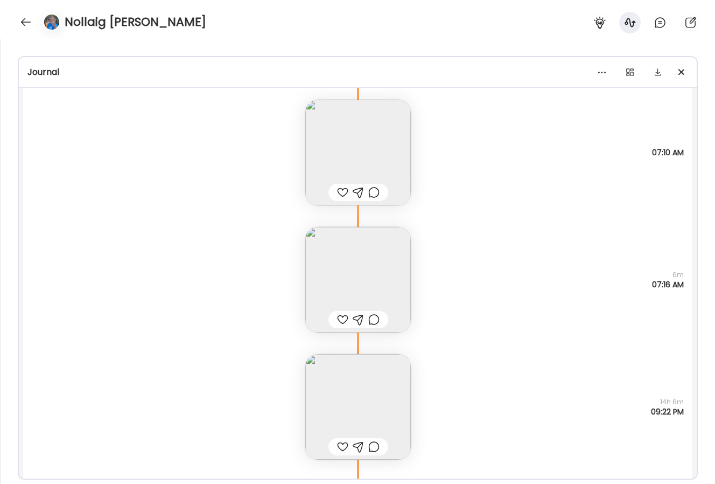
click at [395, 272] on img at bounding box center [358, 280] width 106 height 106
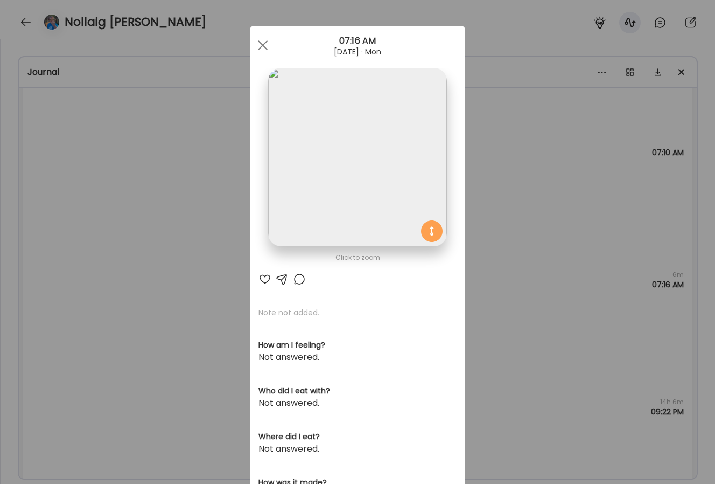
click at [485, 218] on div "Ate Coach Dashboard Wahoo! It’s official Take a moment to set up your Coach Pro…" at bounding box center [357, 242] width 715 height 484
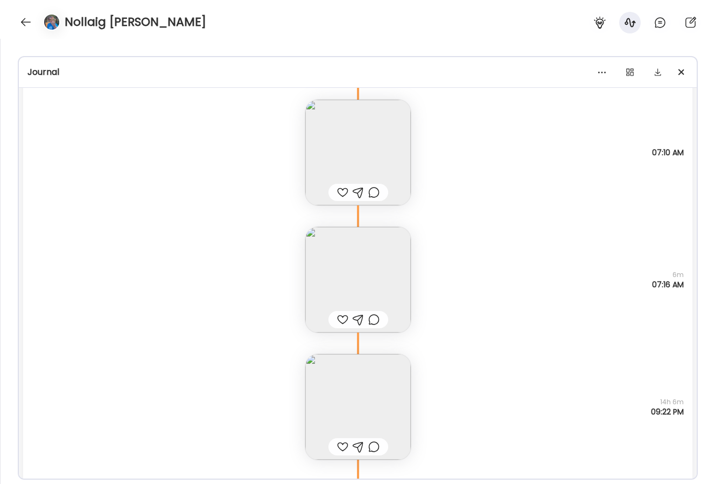
click at [380, 162] on img at bounding box center [358, 153] width 106 height 106
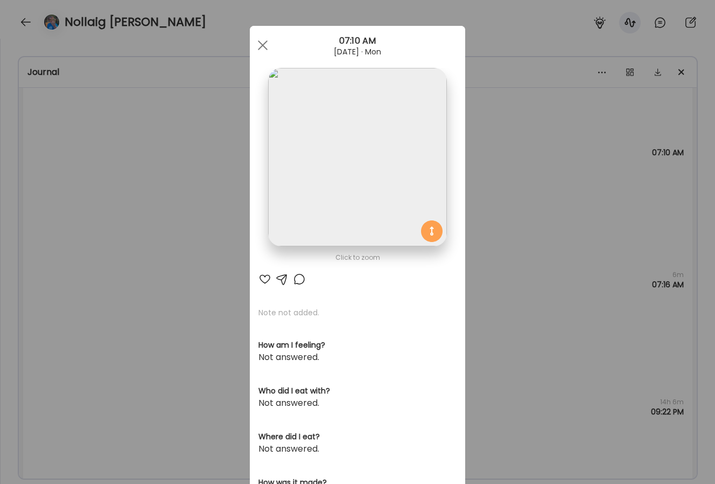
click at [536, 268] on div "Ate Coach Dashboard Wahoo! It’s official Take a moment to set up your Coach Pro…" at bounding box center [357, 242] width 715 height 484
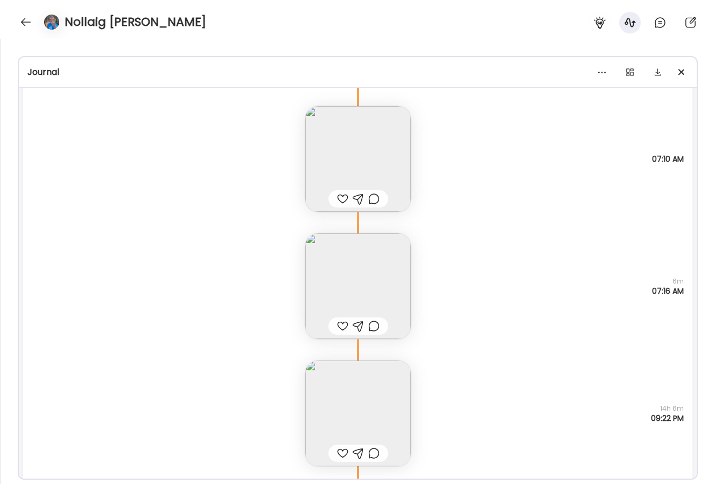
scroll to position [20467, 0]
click at [397, 152] on img at bounding box center [358, 160] width 106 height 106
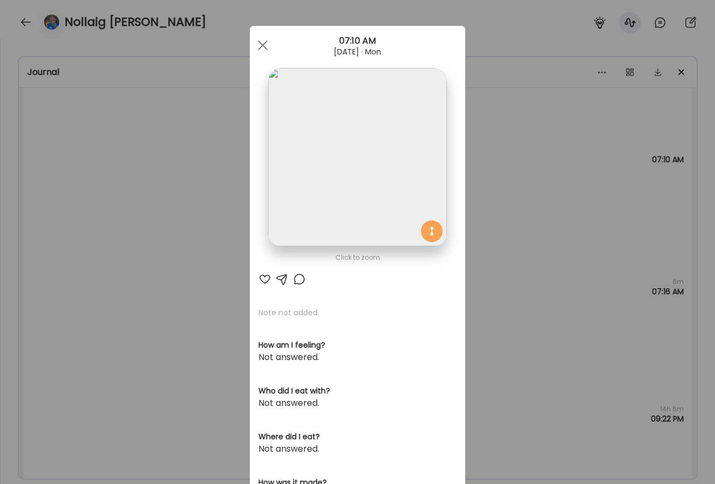
click at [480, 147] on div "Ate Coach Dashboard Wahoo! It’s official Take a moment to set up your Coach Pro…" at bounding box center [357, 242] width 715 height 484
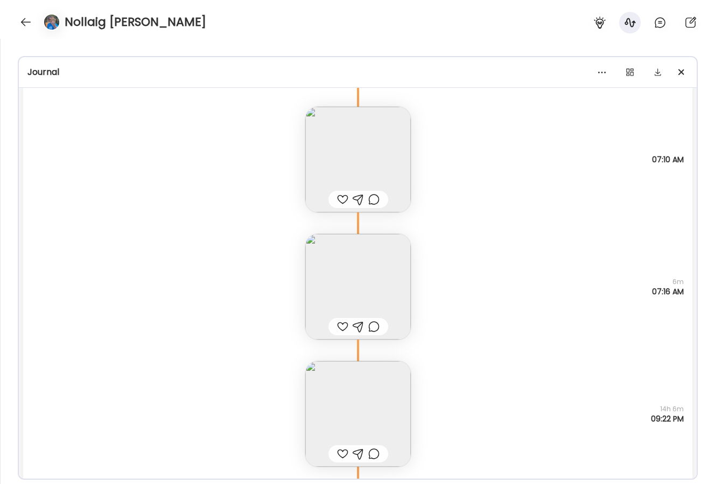
click at [389, 268] on img at bounding box center [358, 287] width 106 height 106
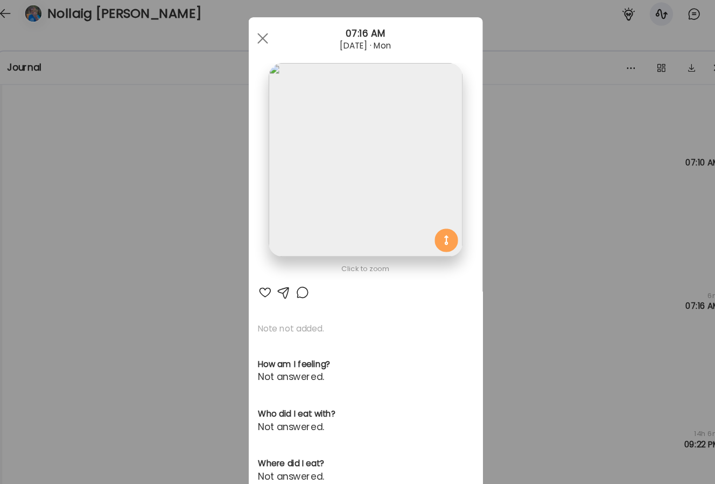
click at [536, 217] on div "Ate Coach Dashboard Wahoo! It’s official Take a moment to set up your Coach Pro…" at bounding box center [357, 242] width 715 height 484
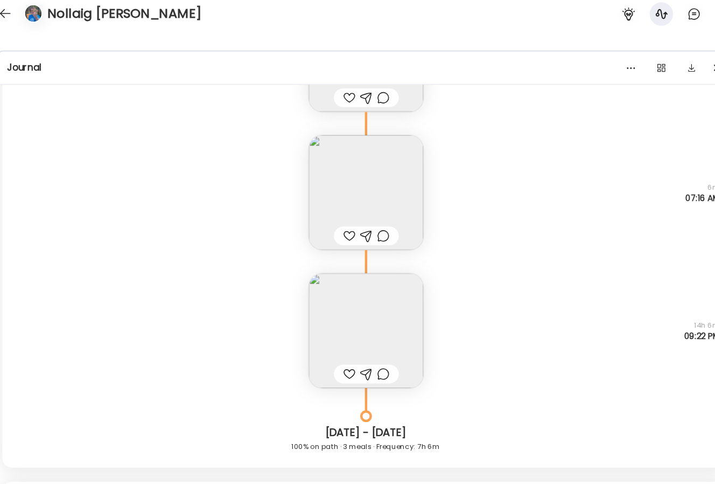
scroll to position [20567, 0]
click at [375, 316] on img at bounding box center [358, 313] width 106 height 106
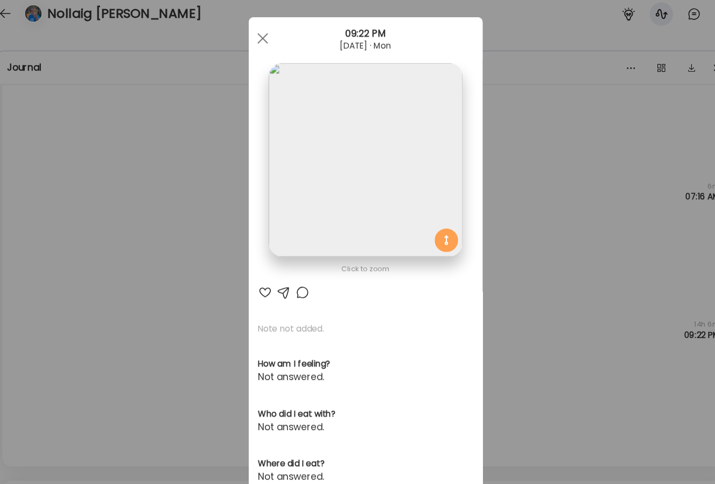
click at [378, 209] on img at bounding box center [357, 157] width 178 height 178
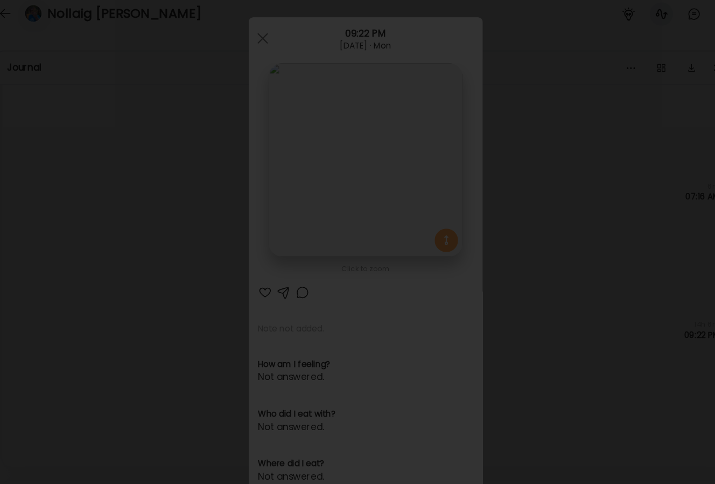
click at [636, 262] on div at bounding box center [358, 242] width 698 height 466
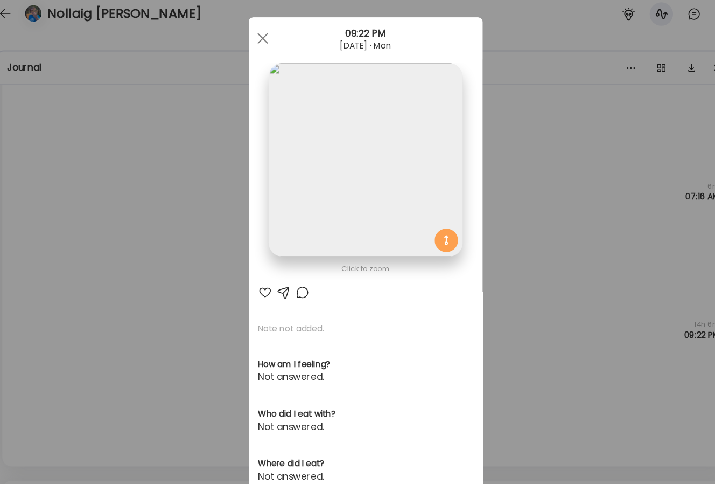
click at [540, 151] on div "Ate Coach Dashboard Wahoo! It’s official Take a moment to set up your Coach Pro…" at bounding box center [357, 242] width 715 height 484
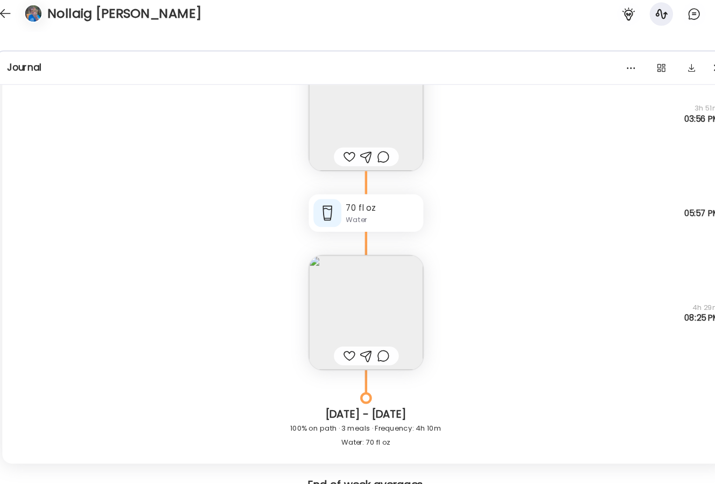
scroll to position [19970, 0]
click at [346, 287] on img at bounding box center [358, 299] width 106 height 106
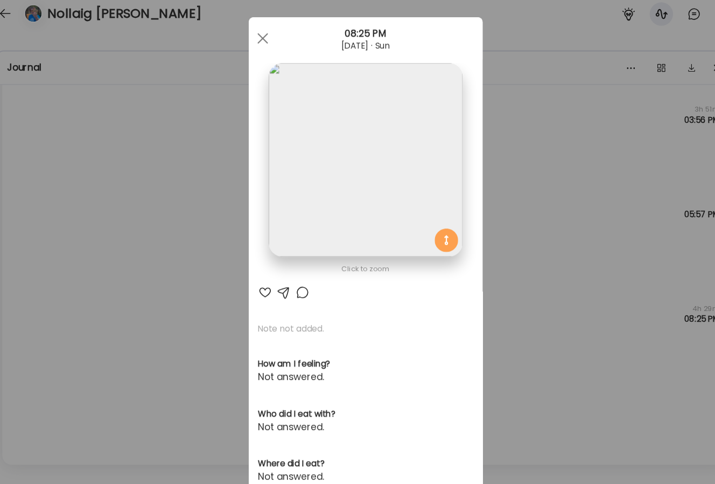
click at [344, 129] on img at bounding box center [357, 157] width 178 height 178
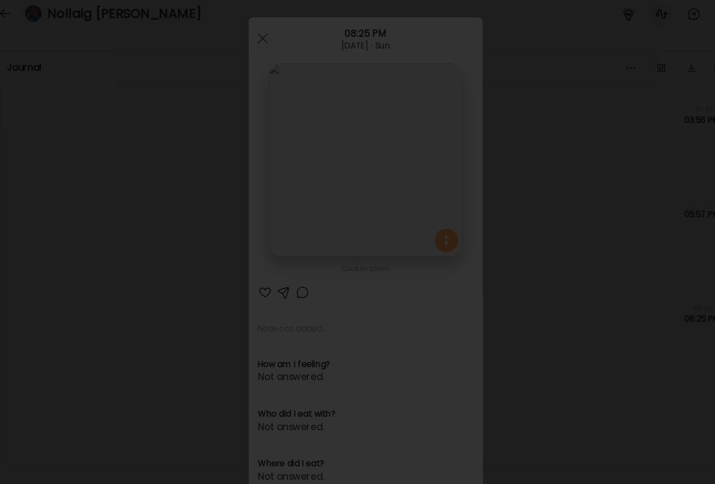
click at [633, 192] on div at bounding box center [358, 242] width 698 height 466
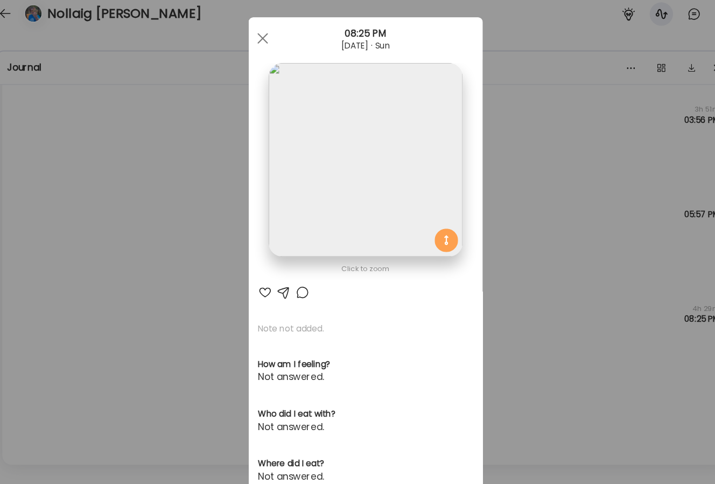
click at [464, 235] on section at bounding box center [357, 169] width 215 height 203
click at [500, 207] on div "Ate Coach Dashboard Wahoo! It’s official Take a moment to set up your Coach Pro…" at bounding box center [357, 242] width 715 height 484
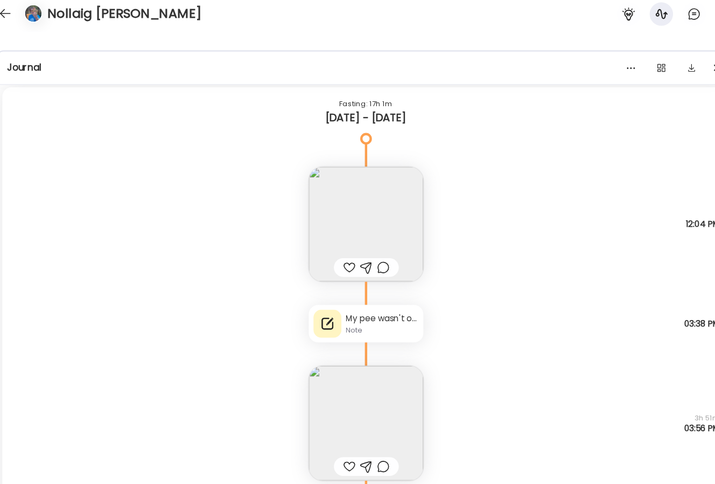
scroll to position [19664, 0]
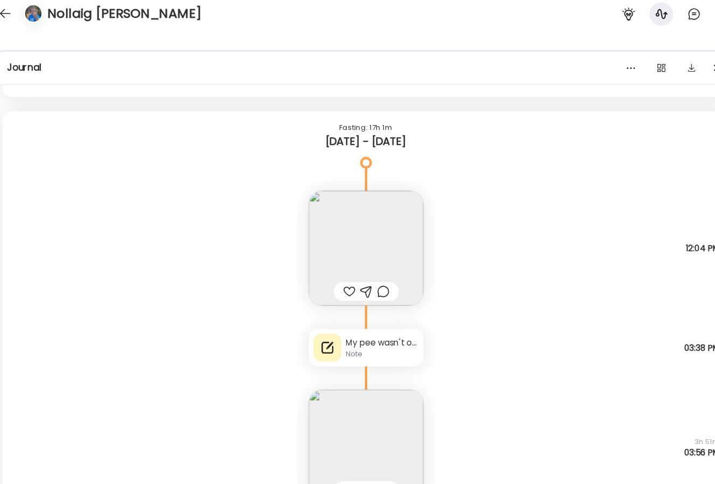
click at [366, 226] on img at bounding box center [358, 238] width 106 height 106
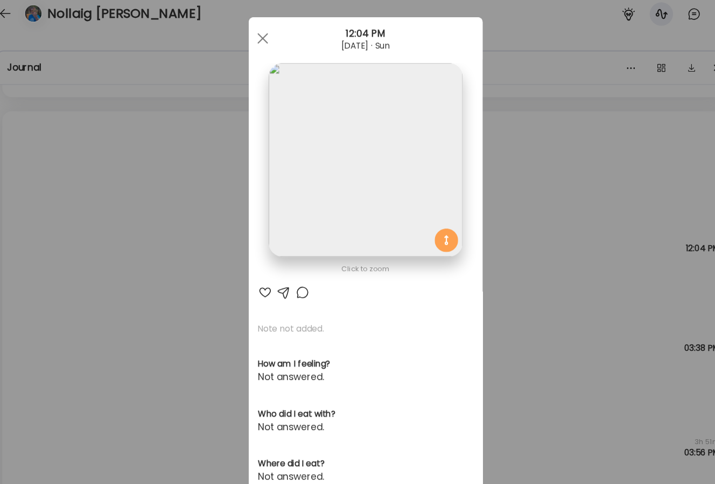
click at [369, 208] on img at bounding box center [357, 157] width 178 height 178
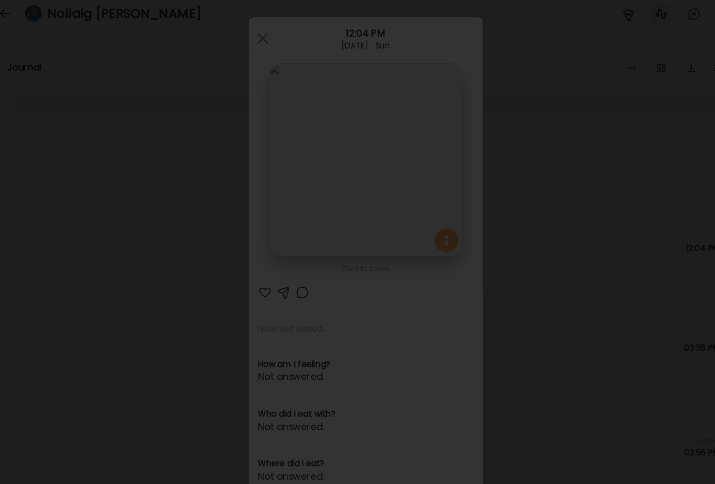
click at [613, 150] on div at bounding box center [358, 242] width 698 height 466
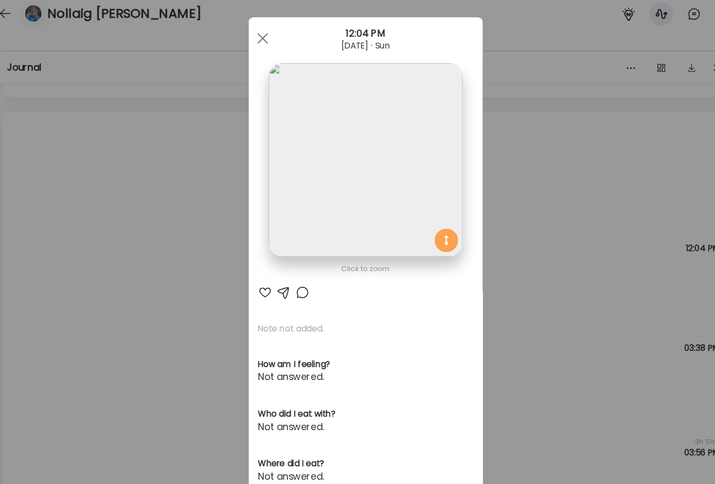
click at [382, 163] on img at bounding box center [357, 157] width 178 height 178
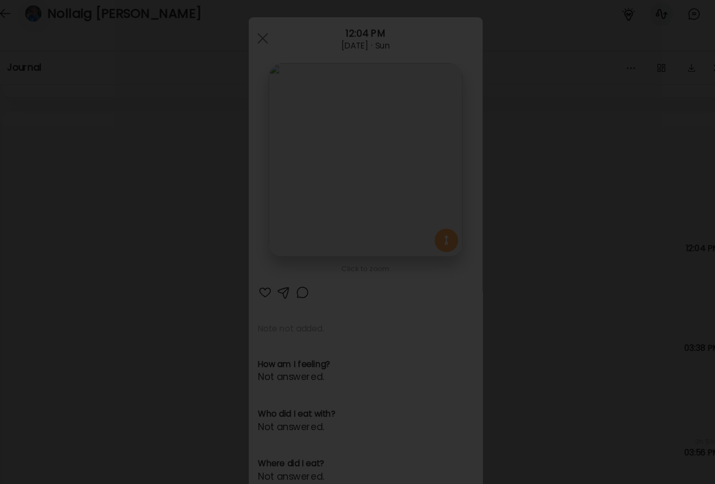
click at [609, 190] on div at bounding box center [358, 242] width 698 height 466
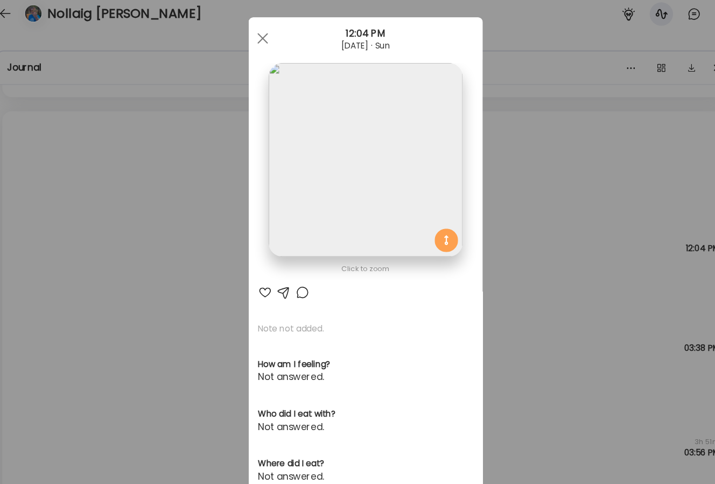
click at [522, 227] on div "Ate Coach Dashboard Wahoo! It’s official Take a moment to set up your Coach Pro…" at bounding box center [357, 242] width 715 height 484
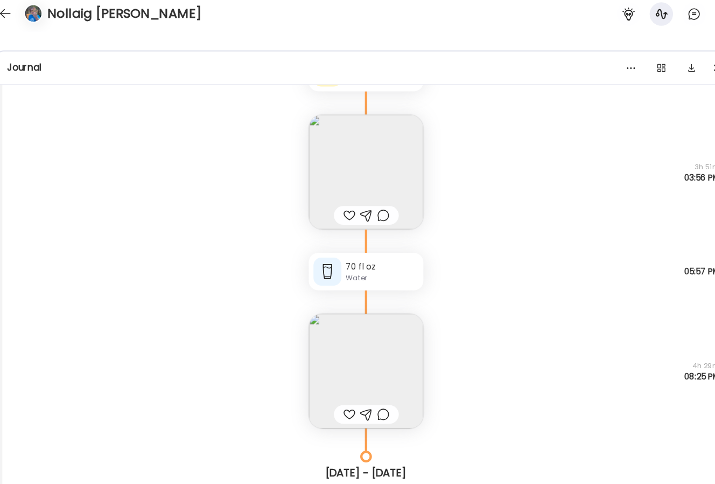
scroll to position [19923, 0]
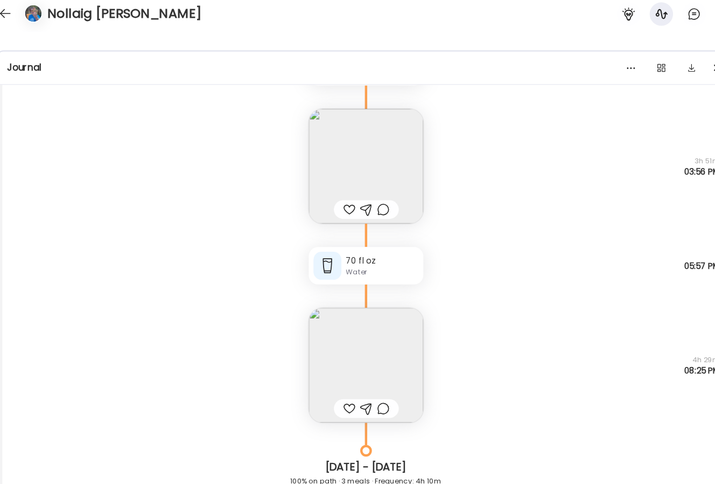
click at [378, 324] on img at bounding box center [358, 346] width 106 height 106
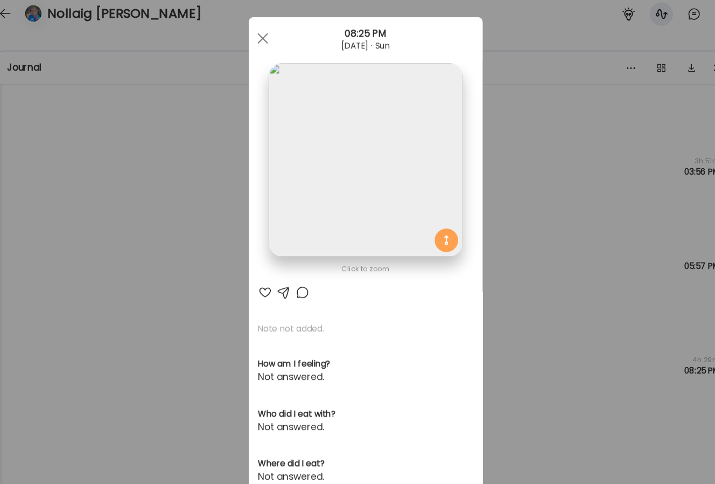
click at [360, 141] on img at bounding box center [357, 157] width 178 height 178
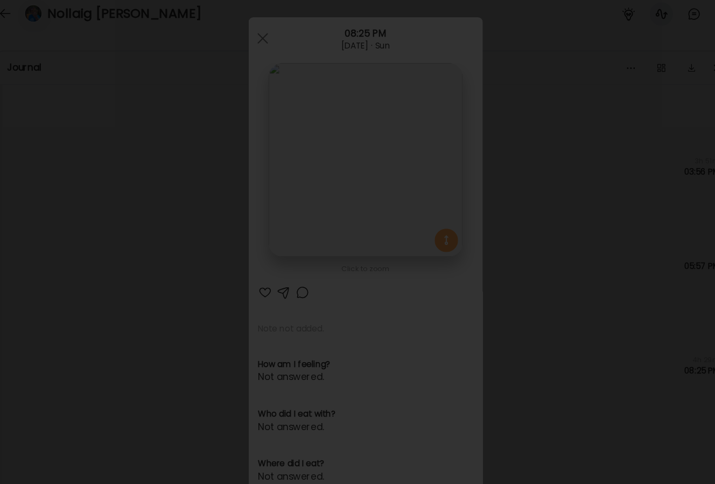
click at [629, 143] on div at bounding box center [358, 242] width 698 height 466
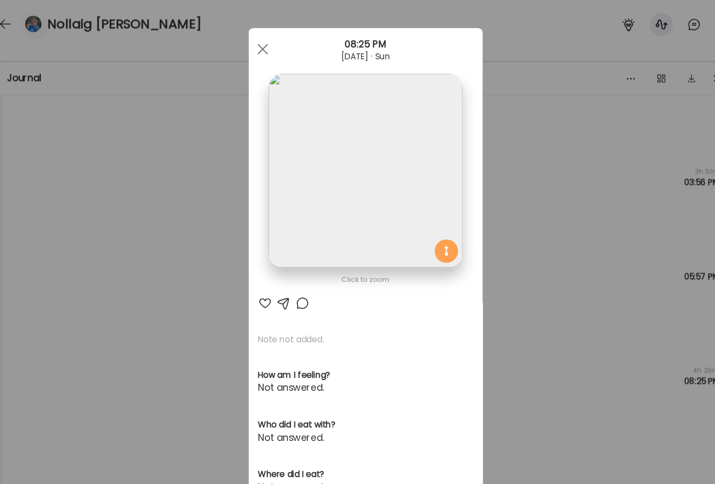
click at [502, 169] on div "Ate Coach Dashboard Wahoo! It’s official Take a moment to set up your Coach Pro…" at bounding box center [357, 242] width 715 height 484
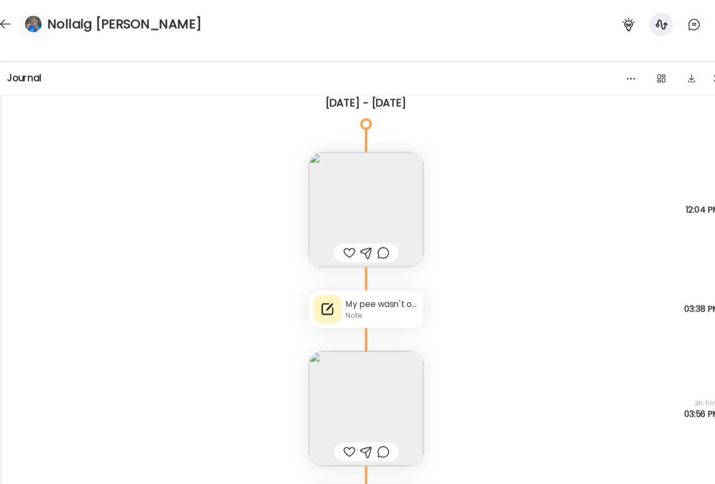
scroll to position [19708, 0]
click at [370, 177] on img at bounding box center [358, 194] width 106 height 106
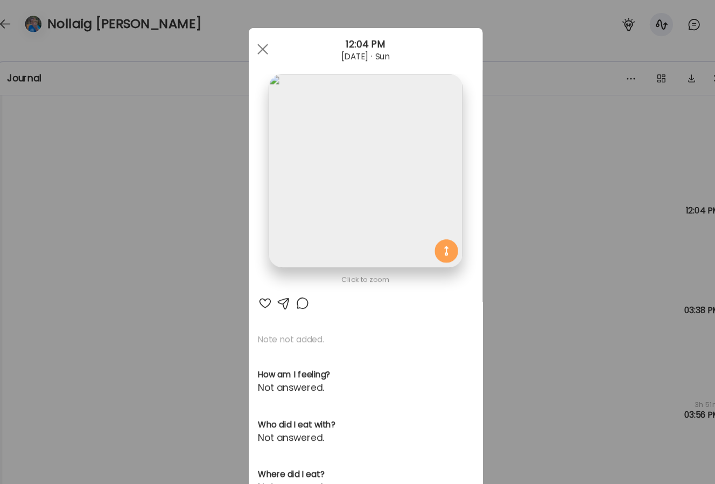
click at [370, 177] on img at bounding box center [357, 157] width 178 height 178
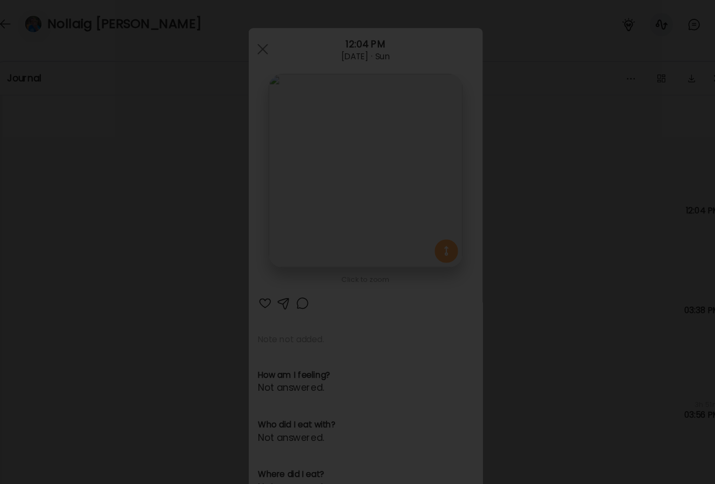
click at [639, 165] on div at bounding box center [358, 242] width 698 height 466
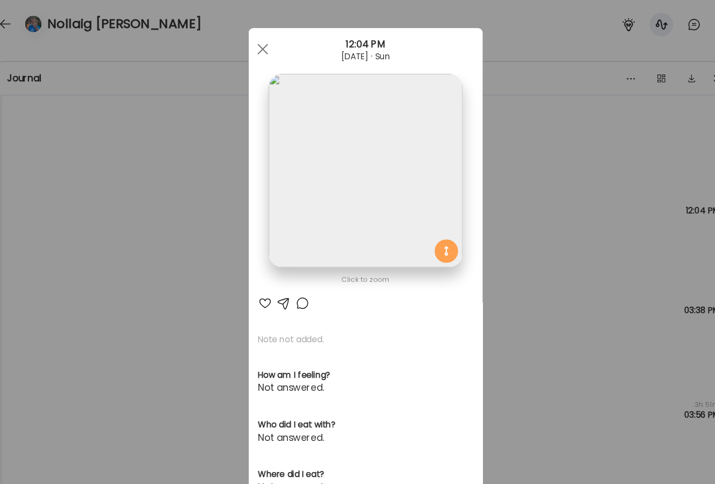
click at [550, 224] on div "Ate Coach Dashboard Wahoo! It’s official Take a moment to set up your Coach Pro…" at bounding box center [357, 242] width 715 height 484
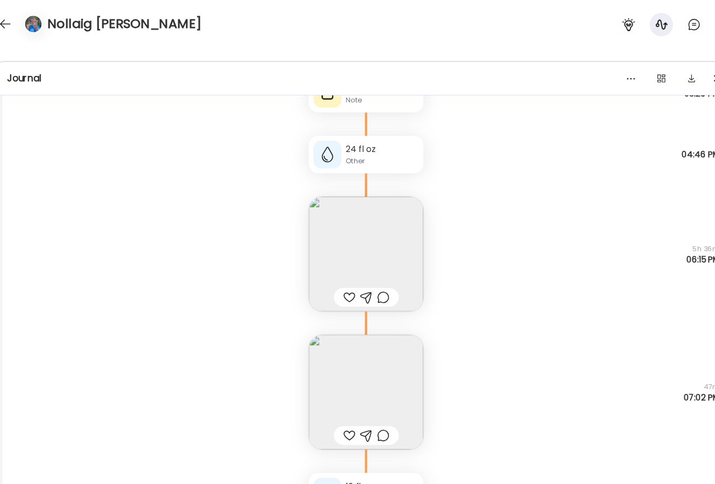
scroll to position [19185, 0]
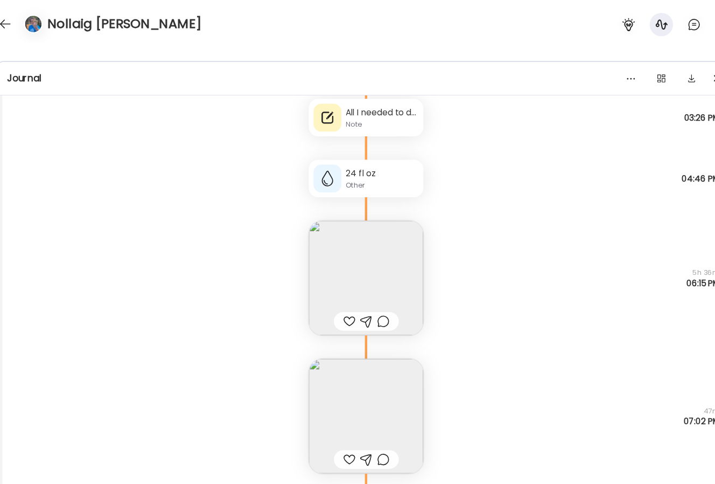
click at [381, 233] on img at bounding box center [358, 256] width 106 height 106
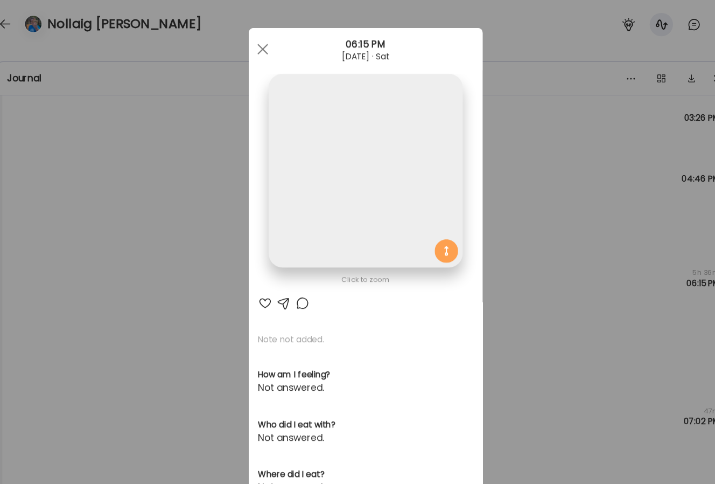
click at [378, 180] on img at bounding box center [357, 157] width 178 height 178
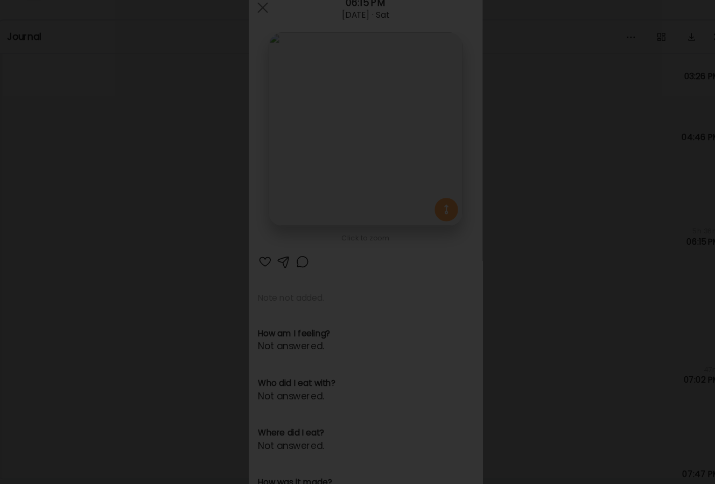
scroll to position [0, 0]
click at [615, 261] on div at bounding box center [358, 242] width 698 height 466
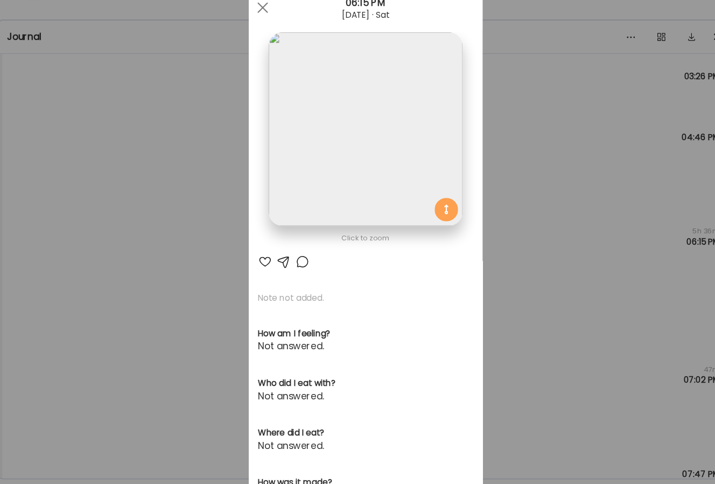
click at [493, 257] on div "Ate Coach Dashboard Wahoo! It’s official Take a moment to set up your Coach Pro…" at bounding box center [357, 242] width 715 height 484
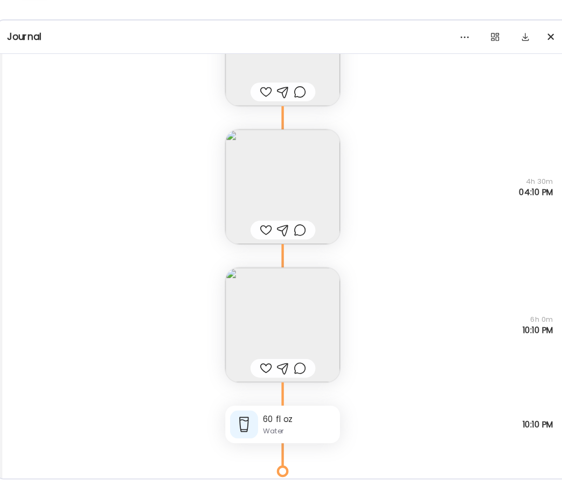
scroll to position [21063, 0]
